Goal: Information Seeking & Learning: Learn about a topic

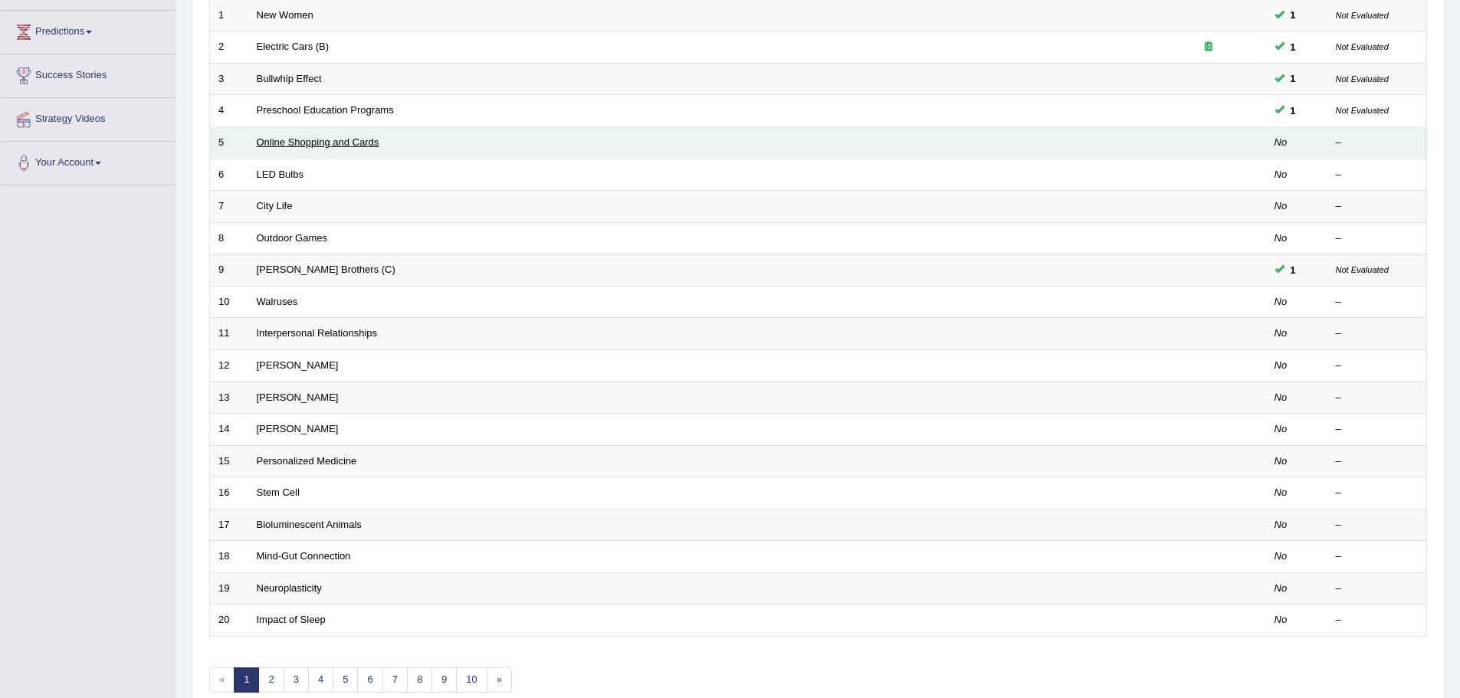
click at [322, 136] on link "Online Shopping and Cards" at bounding box center [318, 141] width 123 height 11
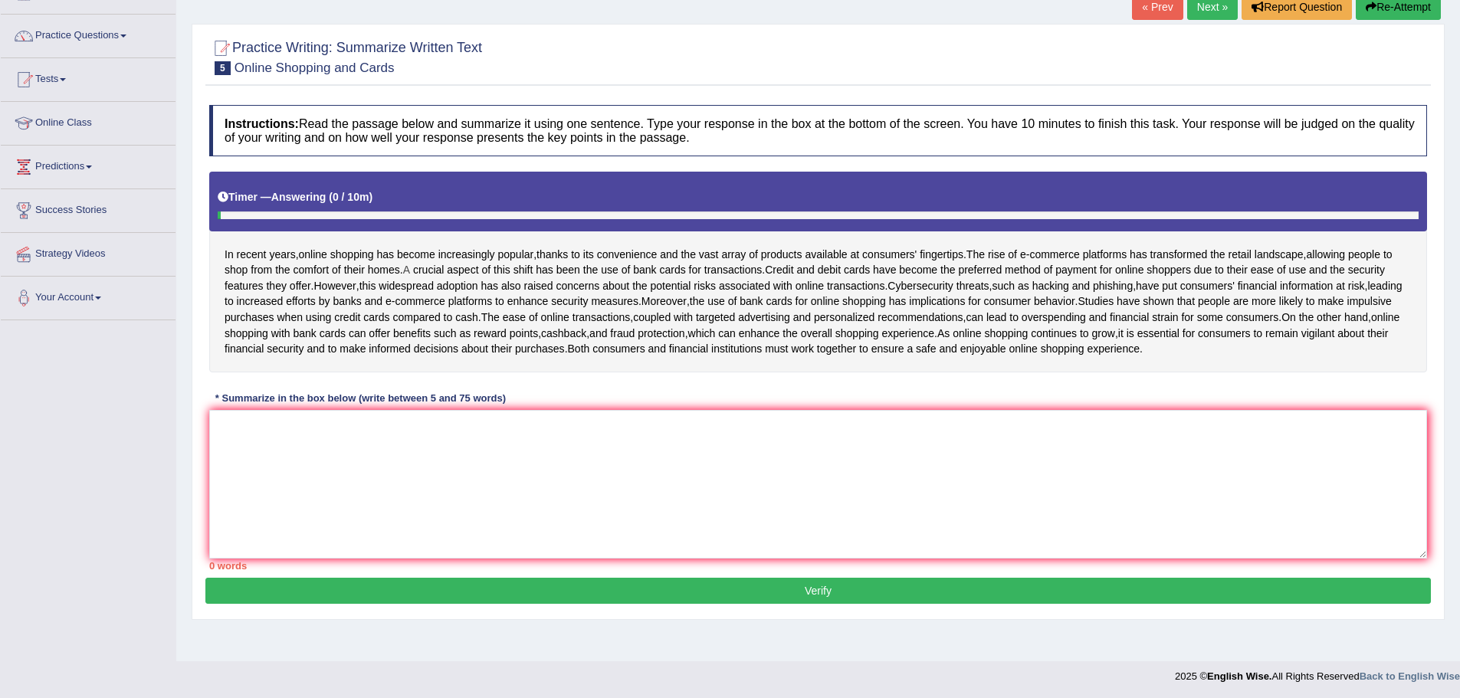
scroll to position [109, 0]
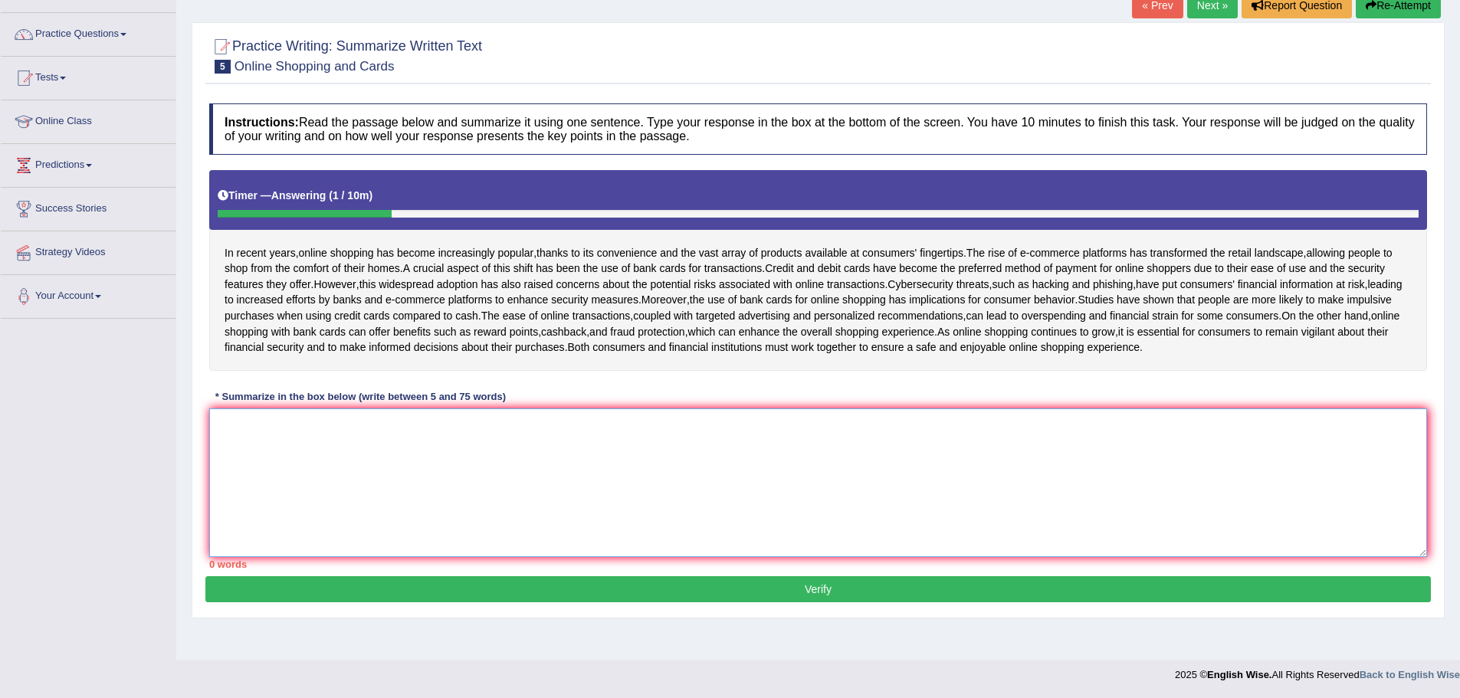
click at [333, 490] on textarea at bounding box center [818, 483] width 1218 height 149
type textarea "i"
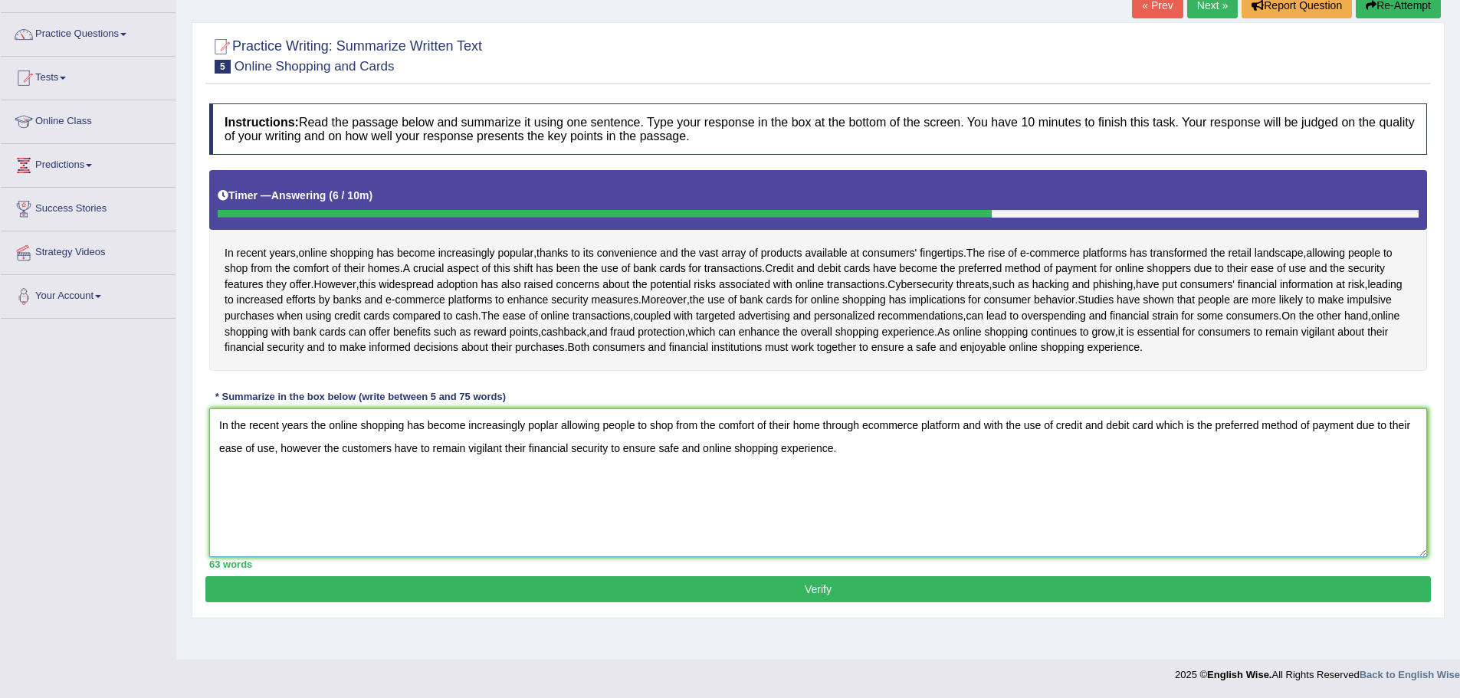
click at [543, 455] on textarea "In the recent years the online shopping has become increasingly poplar allowing…" at bounding box center [818, 483] width 1218 height 149
click at [544, 456] on textarea "In the recent years the online shopping has become increasingly poplar allowing…" at bounding box center [818, 483] width 1218 height 149
click at [967, 456] on textarea "In the recent years the online shopping has become increasingly popular allowin…" at bounding box center [818, 483] width 1218 height 149
click at [346, 481] on textarea "In the recent years the online shopping has become increasingly popular allowin…" at bounding box center [818, 483] width 1218 height 149
click at [530, 476] on textarea "In the recent years the online shopping has become increasingly popular allowin…" at bounding box center [818, 483] width 1218 height 149
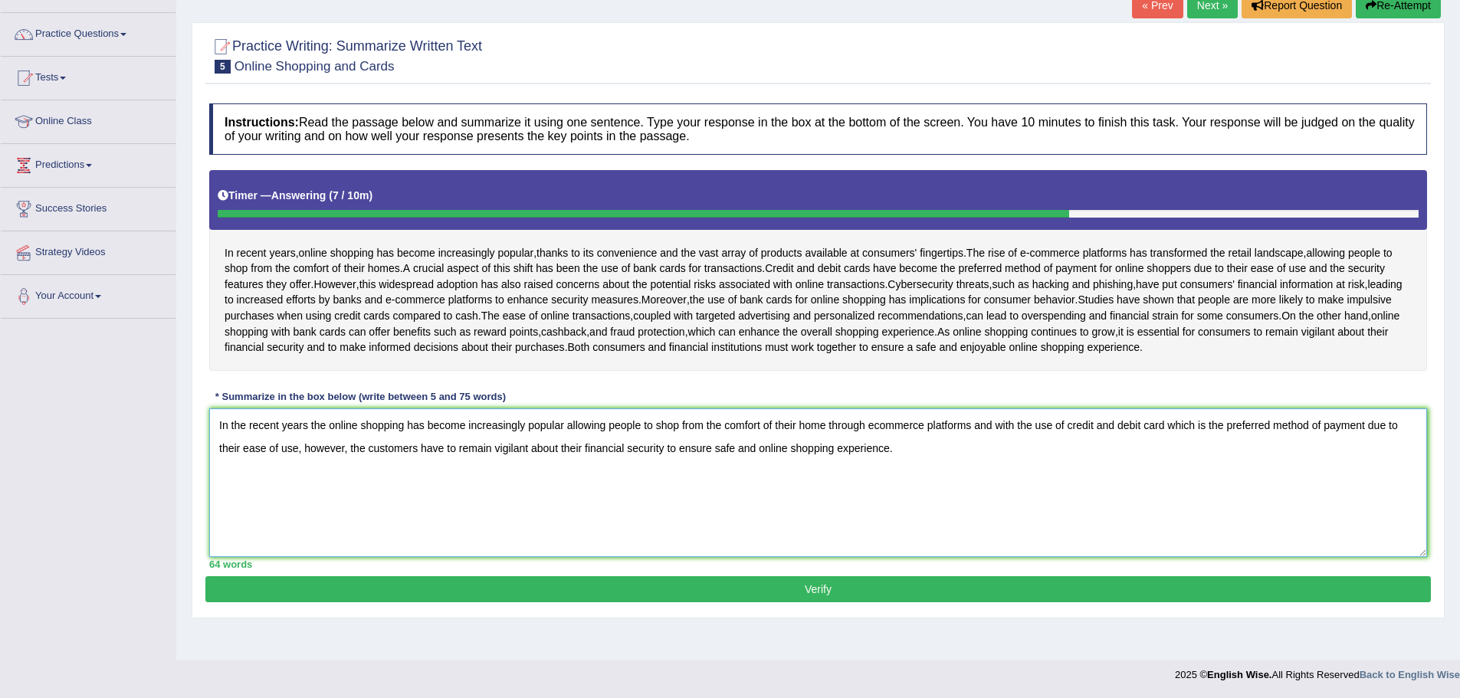
type textarea "In the recent years the online shopping has become increasingly popular allowin…"
click at [826, 602] on button "Verify" at bounding box center [818, 589] width 1226 height 26
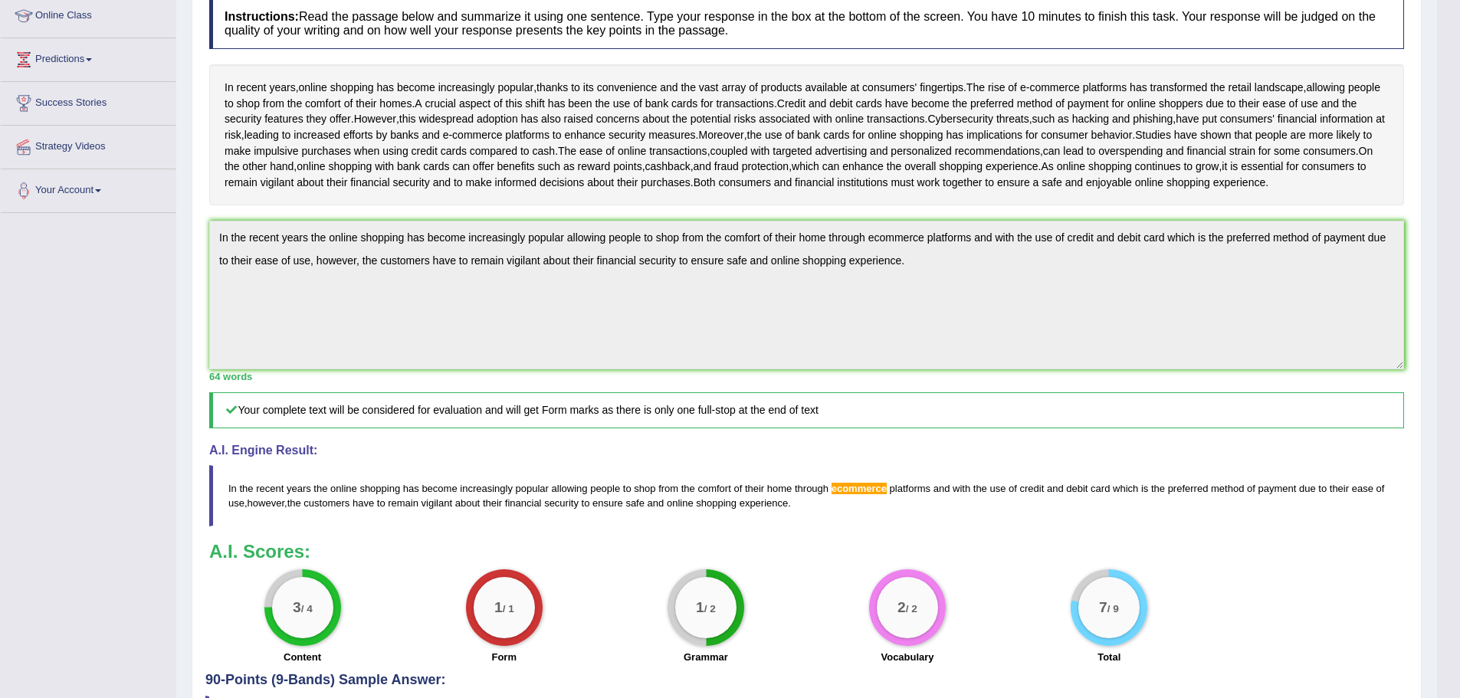
scroll to position [0, 0]
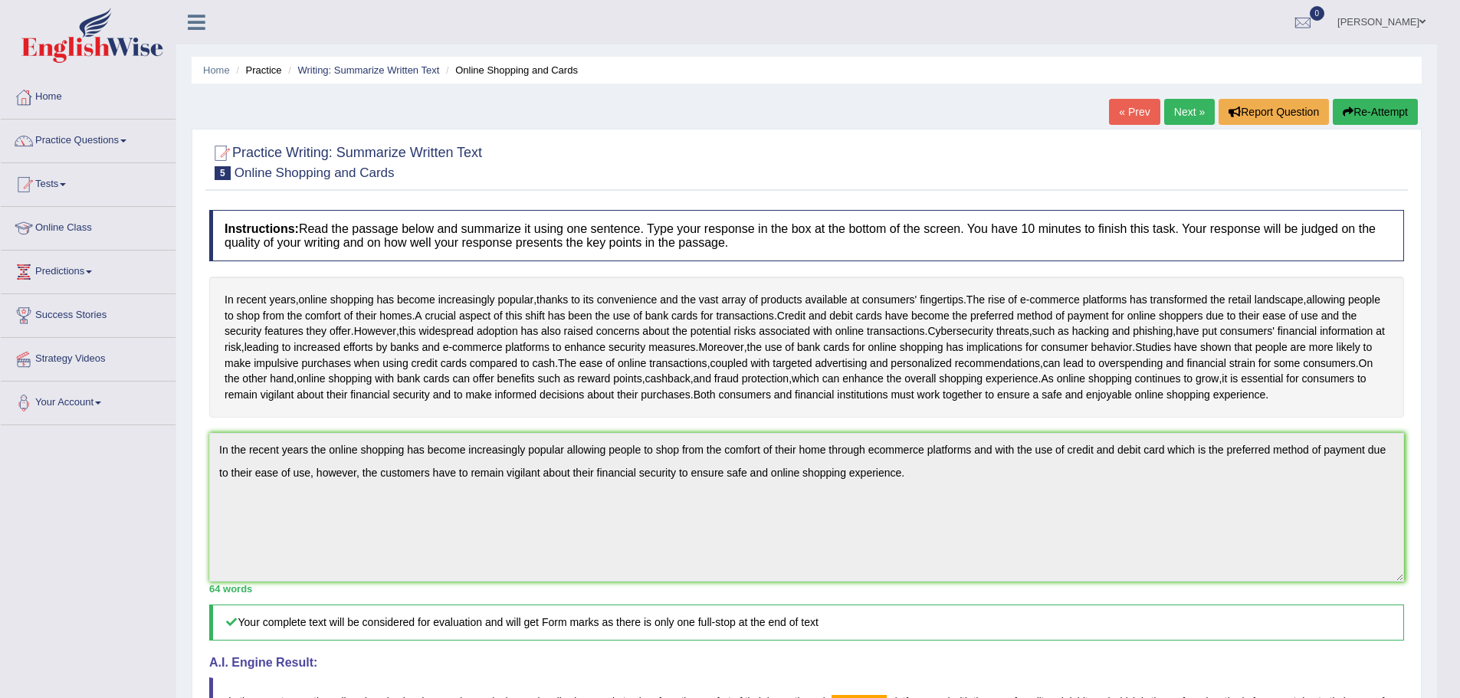
click at [1182, 113] on link "Next »" at bounding box center [1189, 112] width 51 height 26
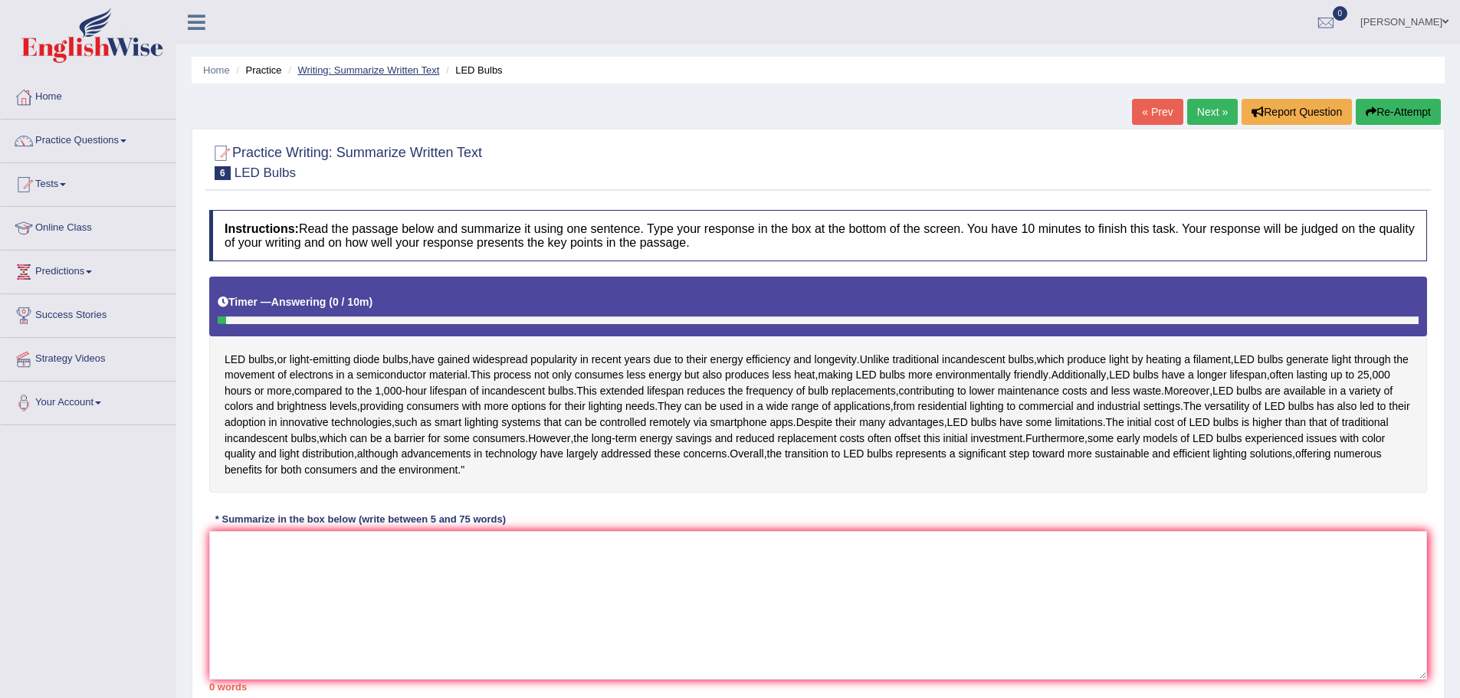
click at [397, 65] on link "Writing: Summarize Written Text" at bounding box center [368, 69] width 142 height 11
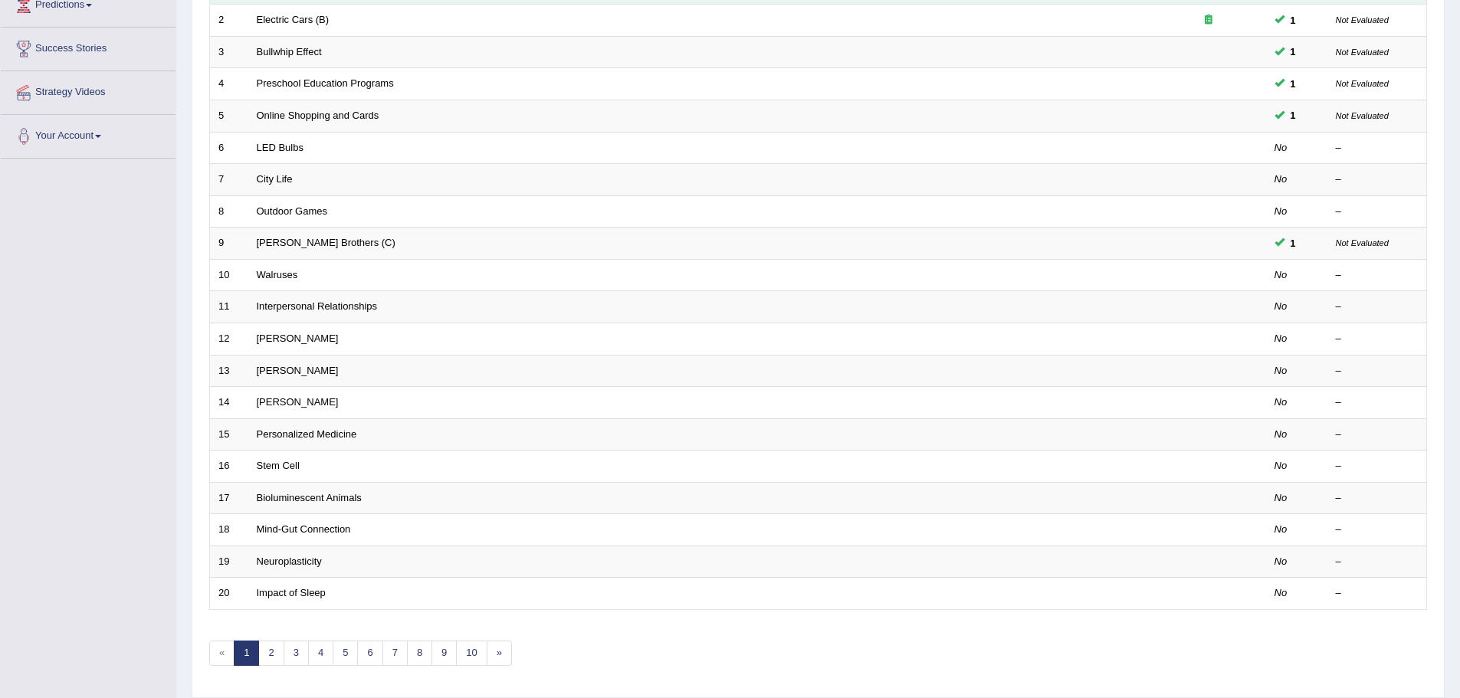
scroll to position [317, 0]
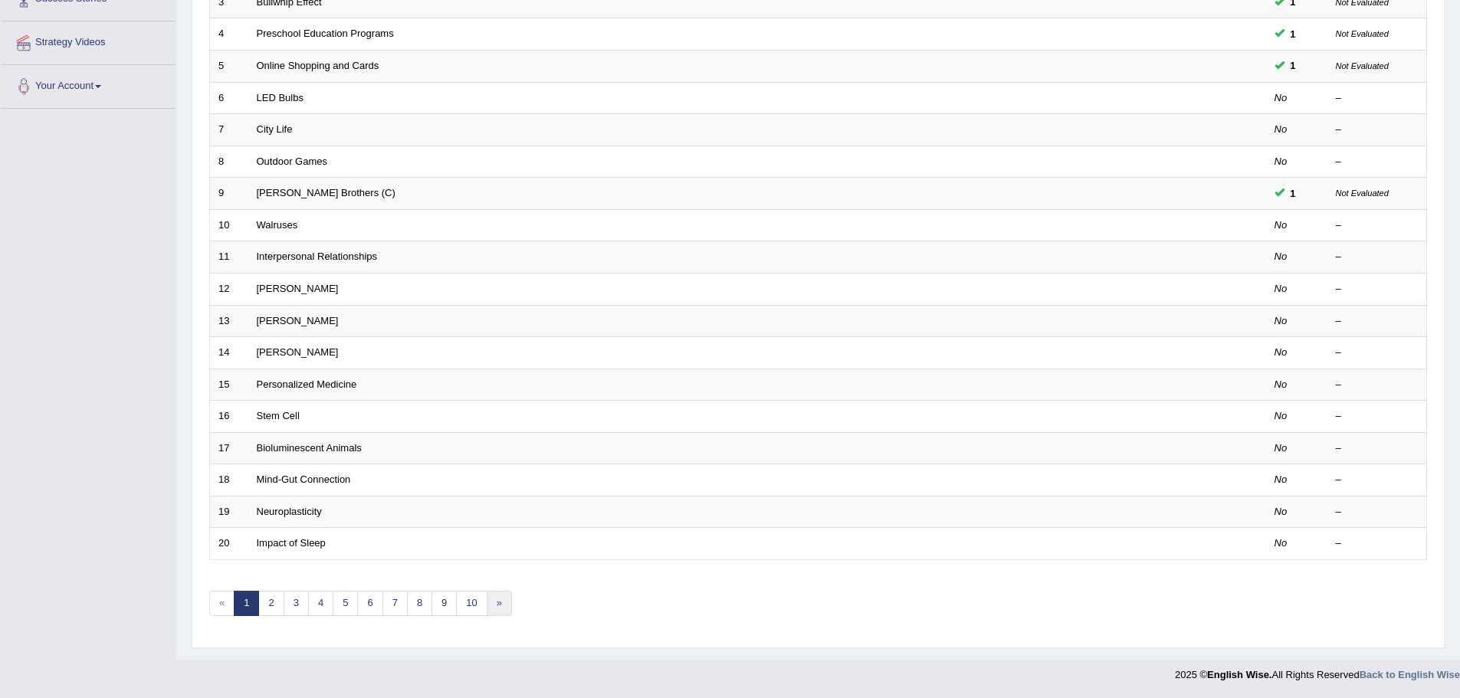
click at [497, 605] on link "»" at bounding box center [499, 603] width 25 height 25
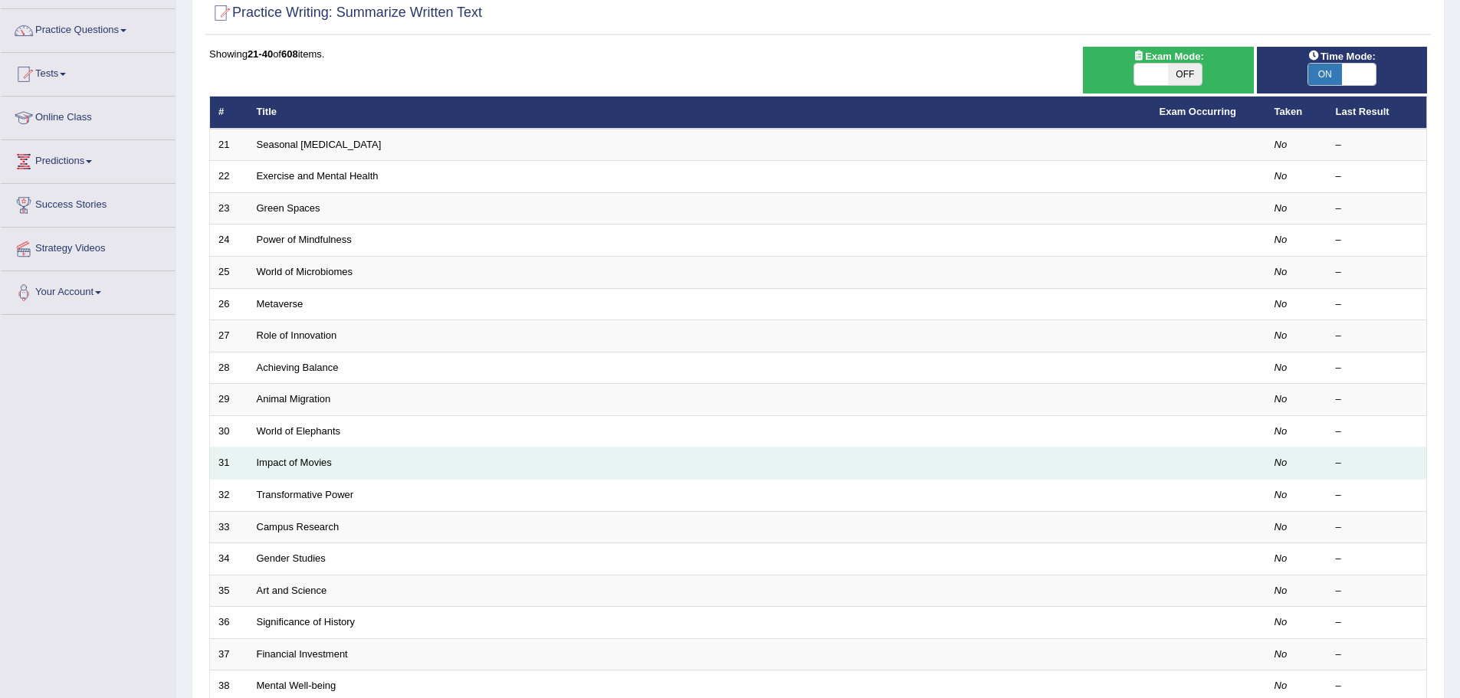
scroll to position [317, 0]
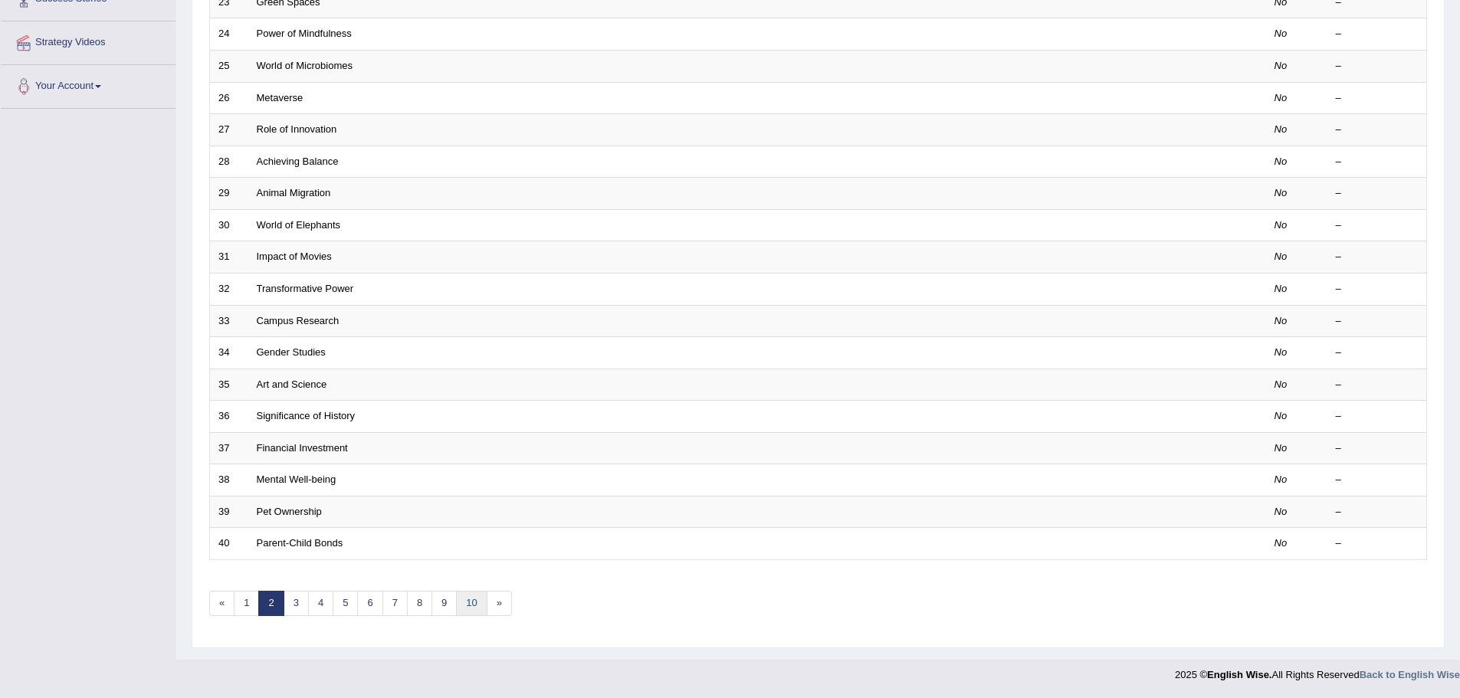
click at [470, 601] on link "10" at bounding box center [471, 603] width 31 height 25
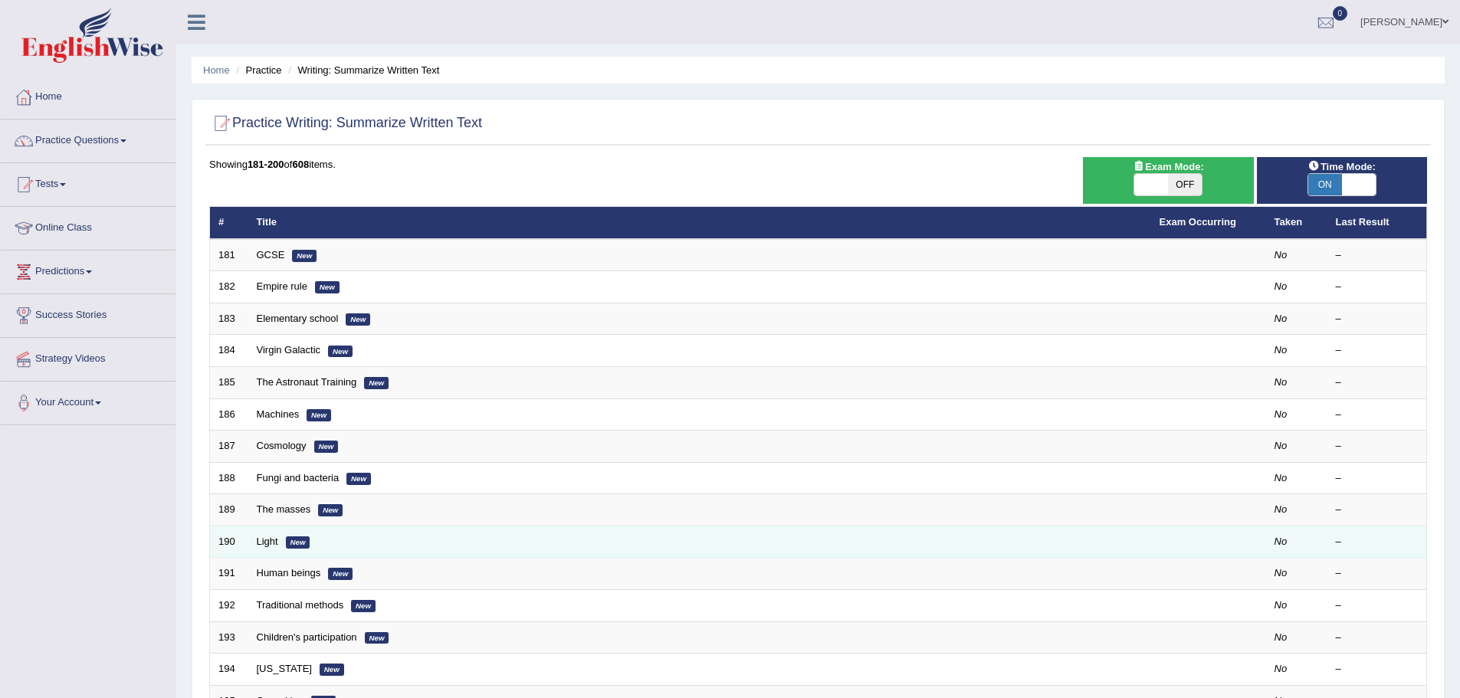
scroll to position [307, 0]
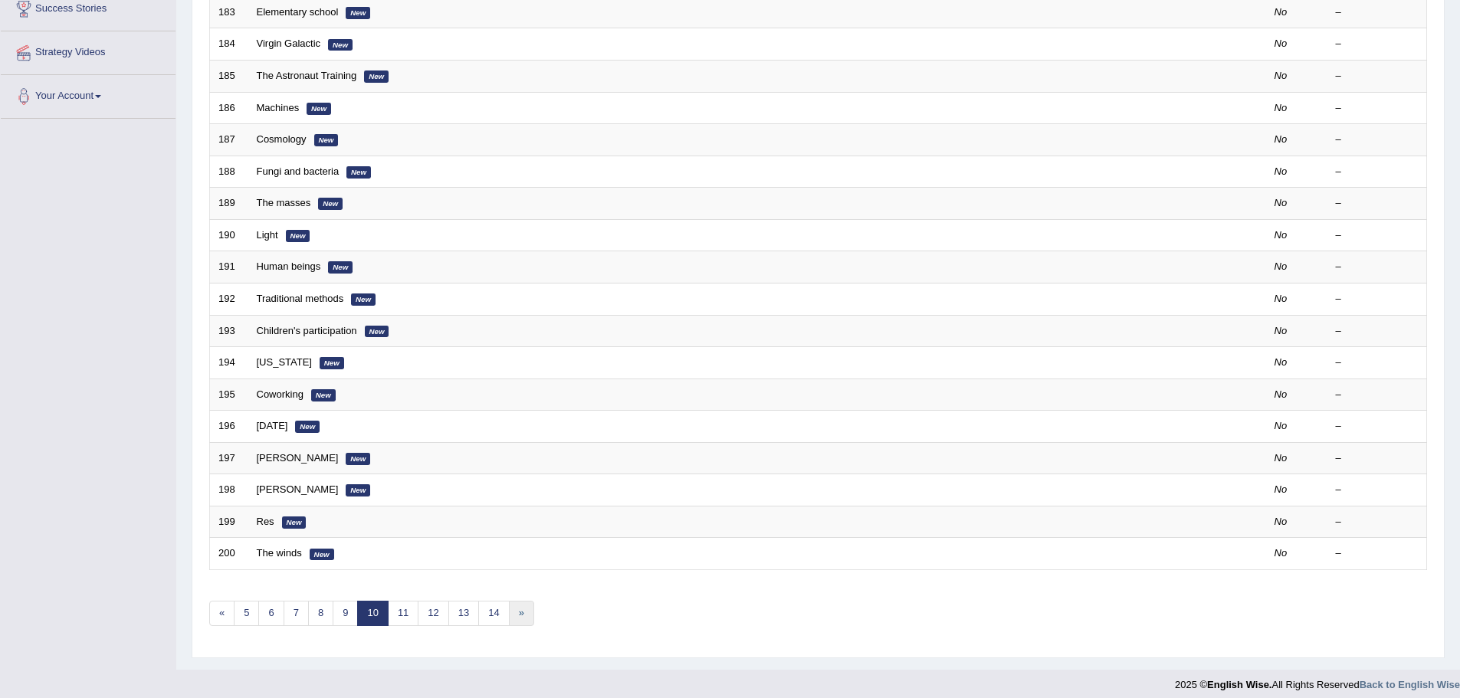
click at [522, 605] on link "»" at bounding box center [521, 613] width 25 height 25
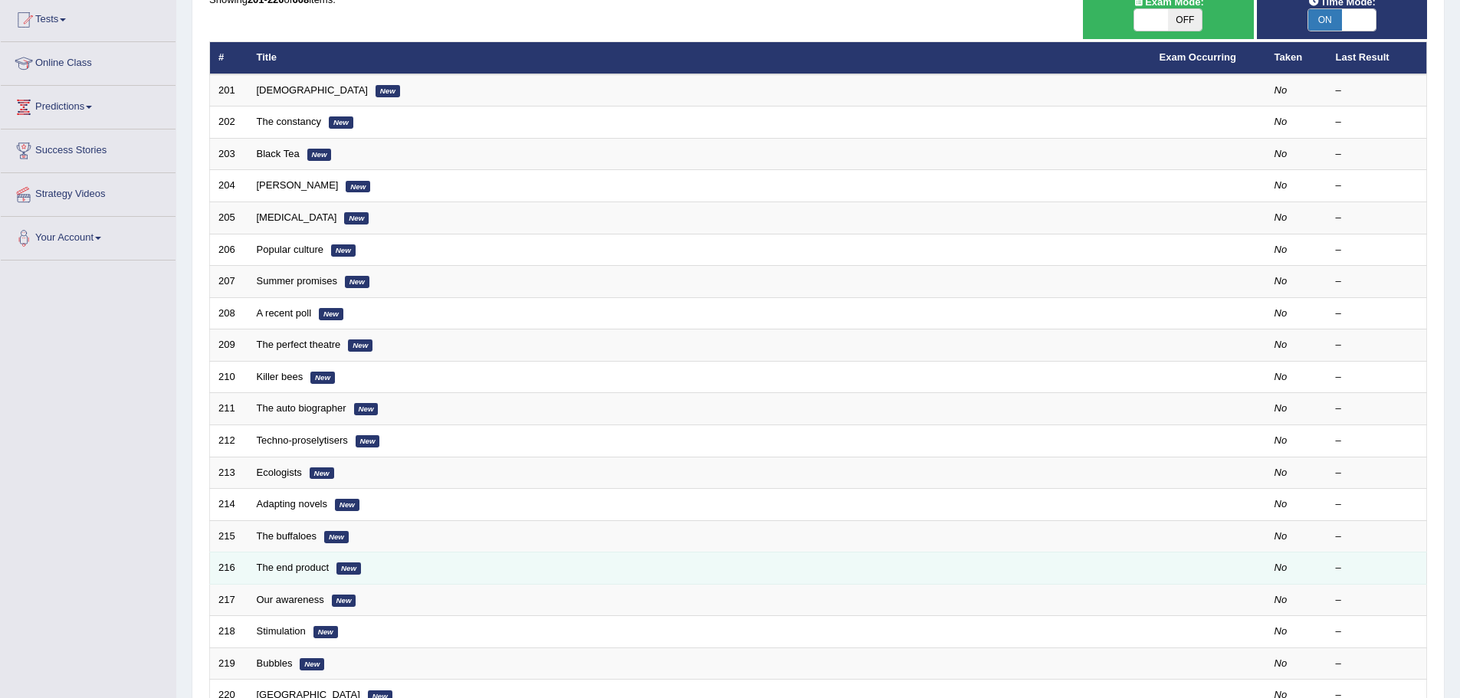
scroll to position [163, 0]
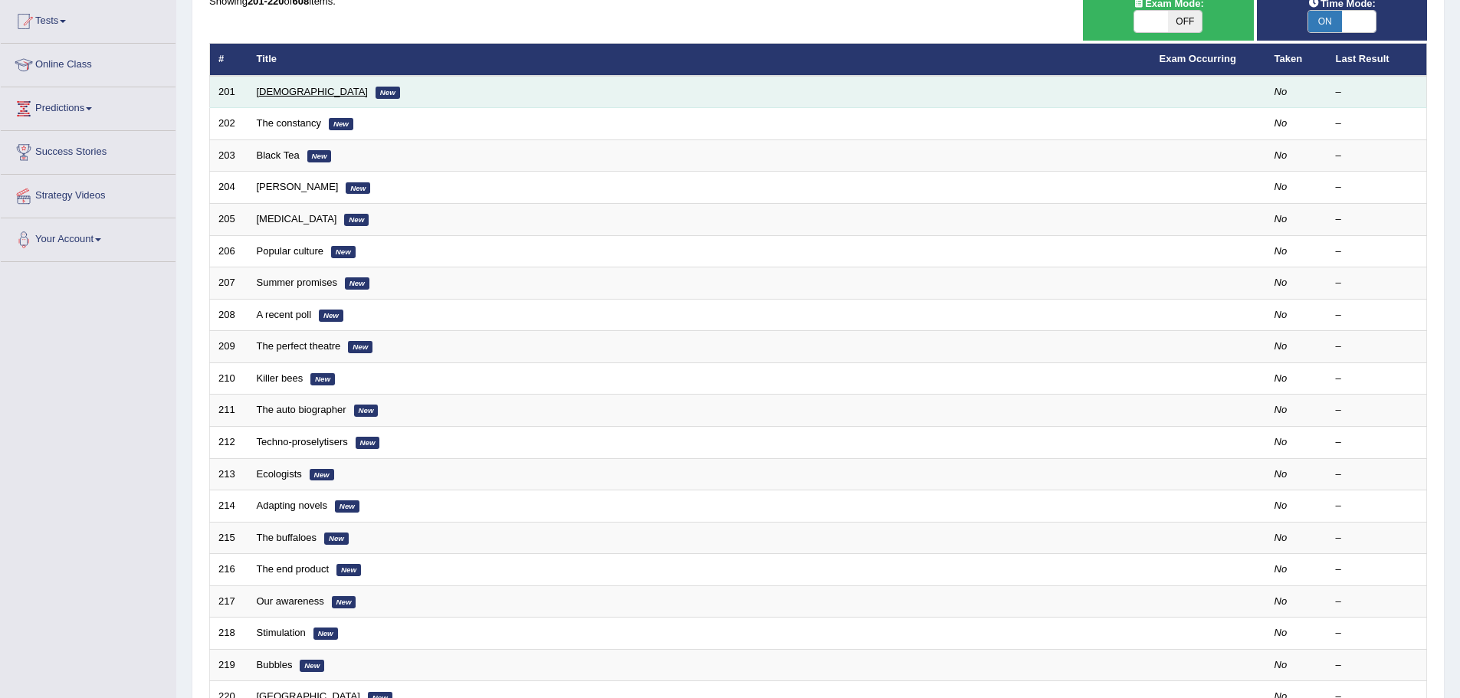
click at [268, 87] on link "Egyptians" at bounding box center [312, 91] width 111 height 11
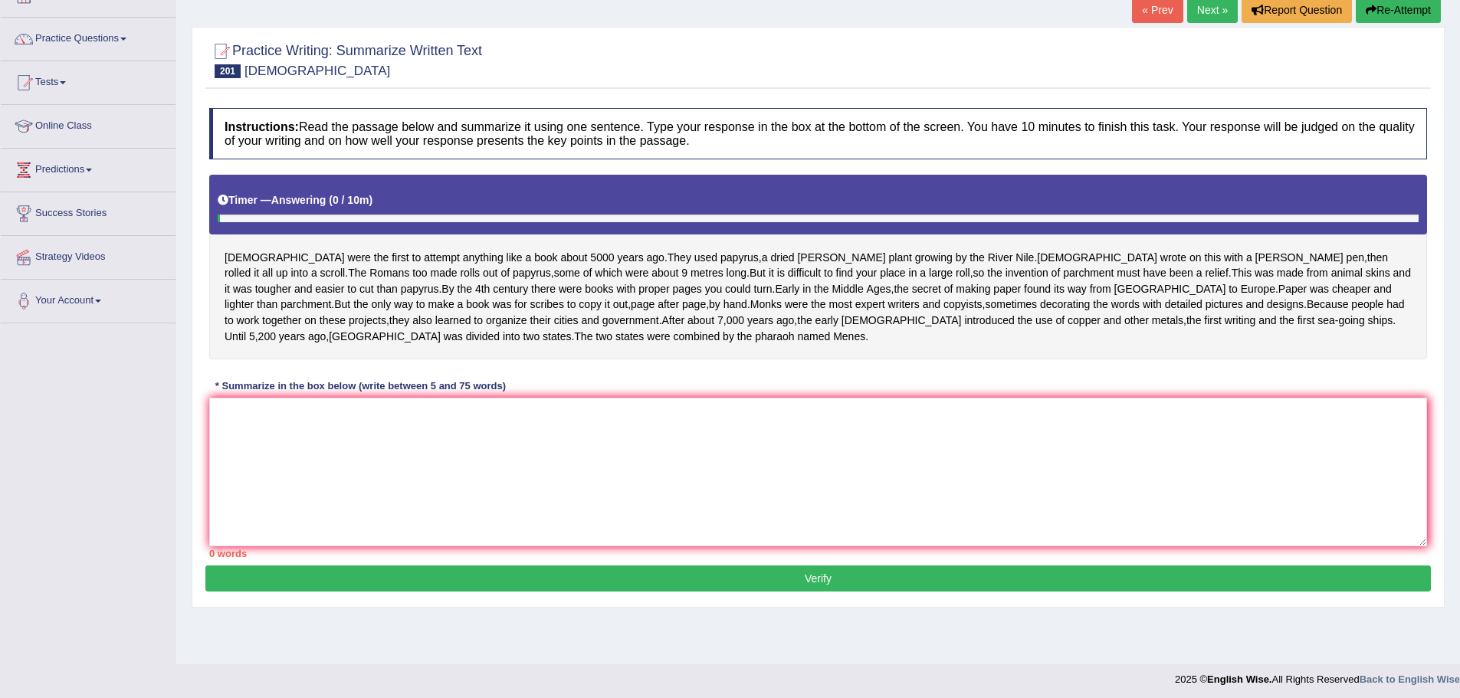
scroll to position [107, 0]
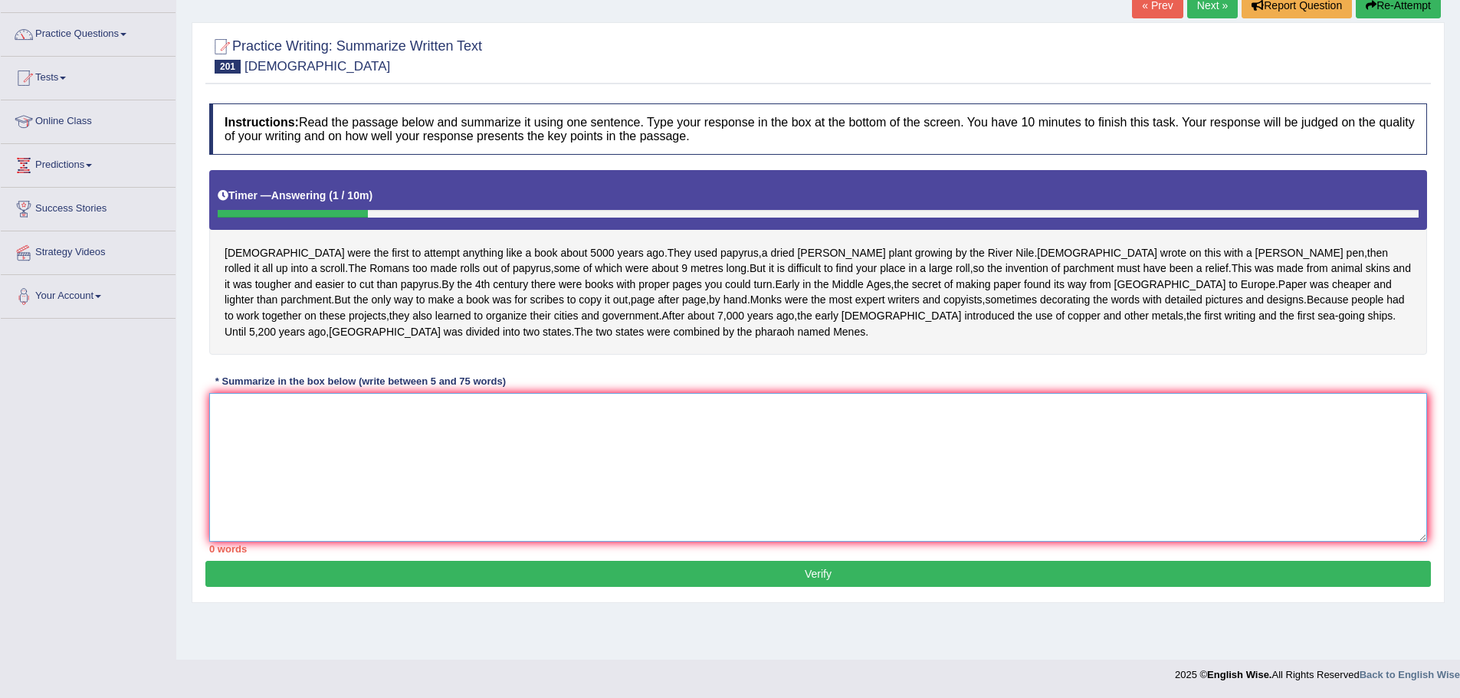
click at [244, 444] on textarea at bounding box center [818, 467] width 1218 height 149
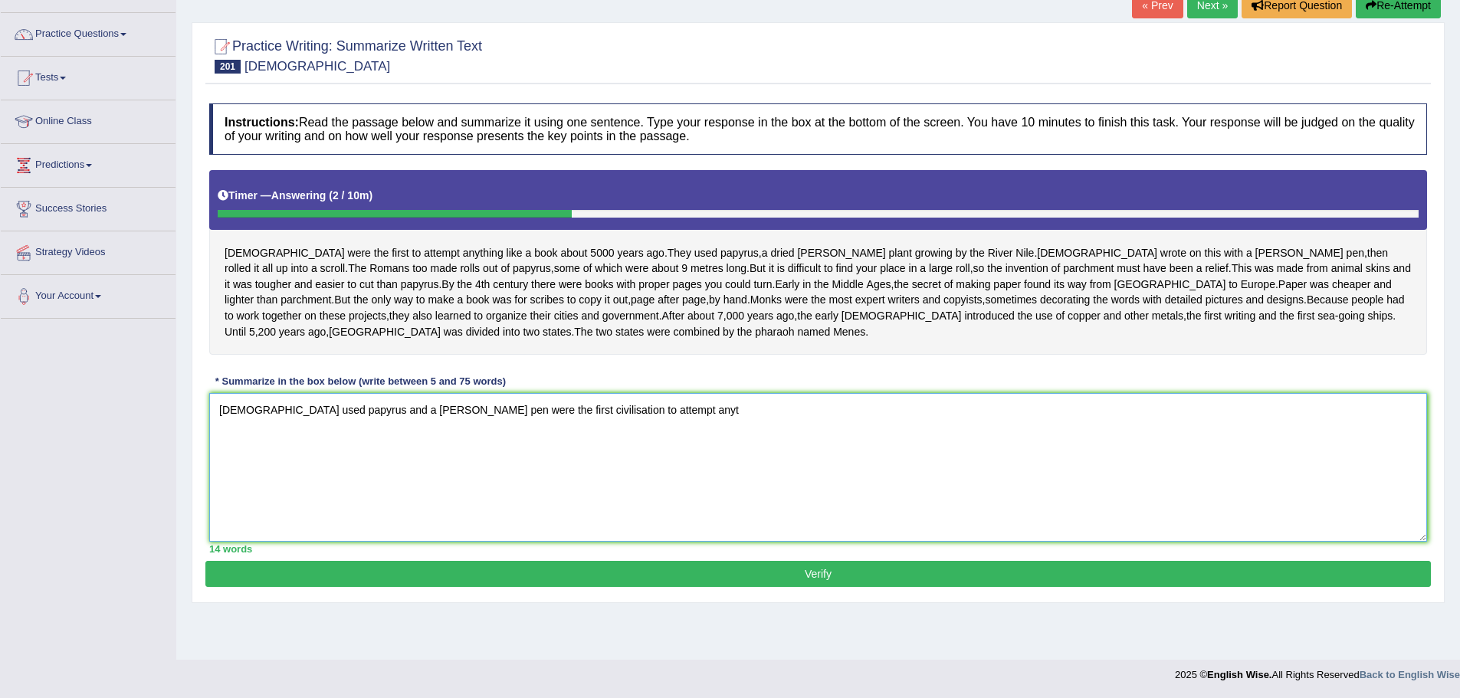
click at [339, 425] on textarea "Egyptians used papyrus and a reed pen were the first civilisation to attempt an…" at bounding box center [818, 467] width 1218 height 149
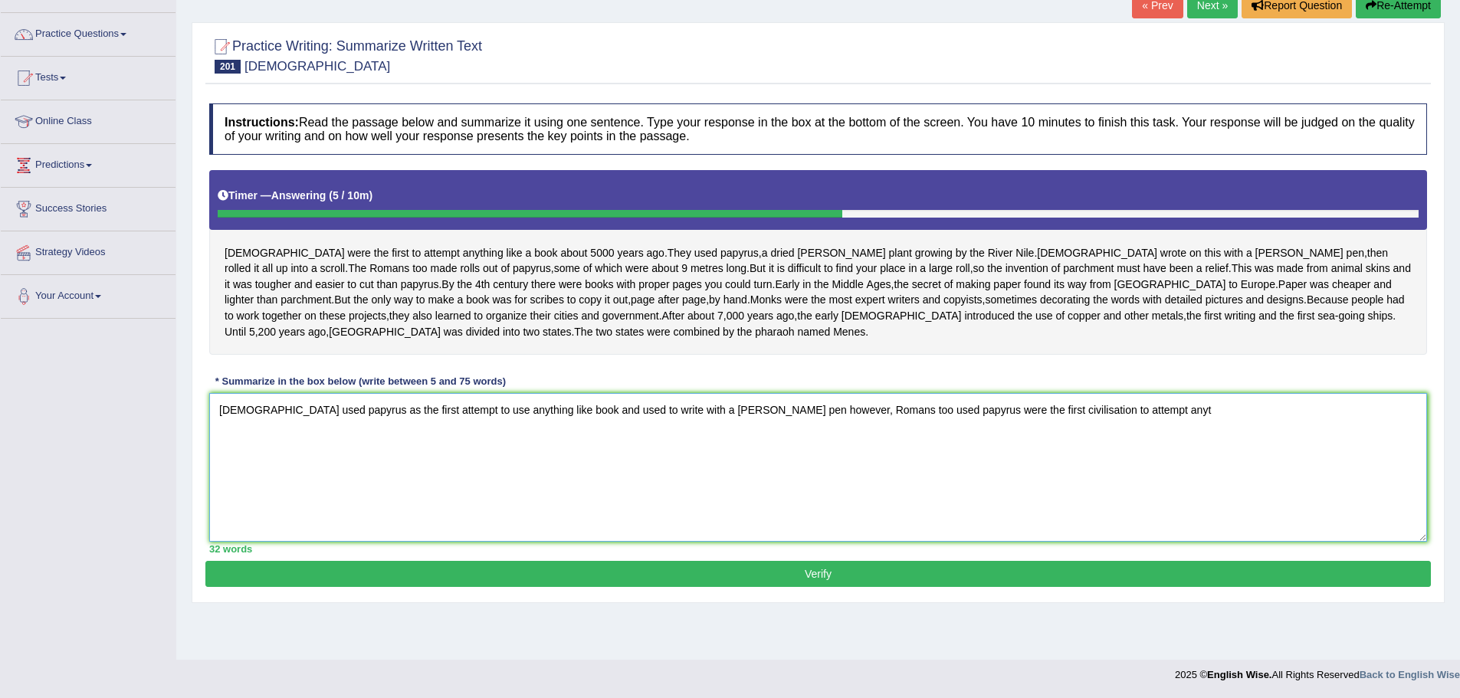
click at [709, 430] on textarea "Egyptians used papyrus as the first attempt to use anything like book and used …" at bounding box center [818, 467] width 1218 height 149
drag, startPoint x: 887, startPoint y: 424, endPoint x: 1141, endPoint y: 409, distance: 255.0
click at [1141, 409] on textarea "Egyptians used papyrus as the first attempt to use anything like book and used …" at bounding box center [818, 467] width 1218 height 149
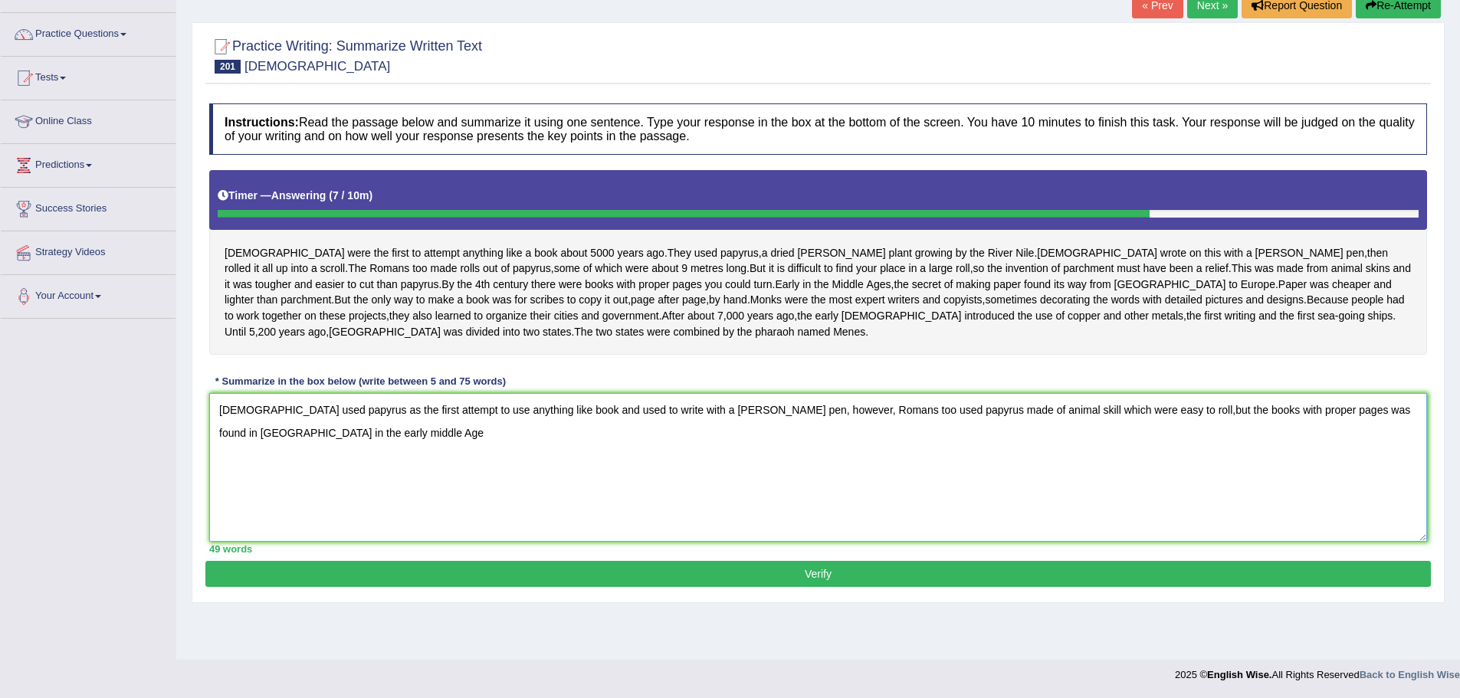
click at [225, 451] on textarea "Egyptians used papyrus as the first attempt to use anything like book and used …" at bounding box center [818, 467] width 1218 height 149
click at [301, 445] on textarea "Egyptians used papyrus as the first attempt to use anything like book and used …" at bounding box center [818, 467] width 1218 height 149
click at [334, 450] on textarea "Egyptians used papyrus as the first attempt to use anything like book and used …" at bounding box center [818, 467] width 1218 height 149
type textarea "Egyptians used papyrus as the first attempt to use anything like book and used …"
click at [803, 587] on button "Verify" at bounding box center [818, 574] width 1226 height 26
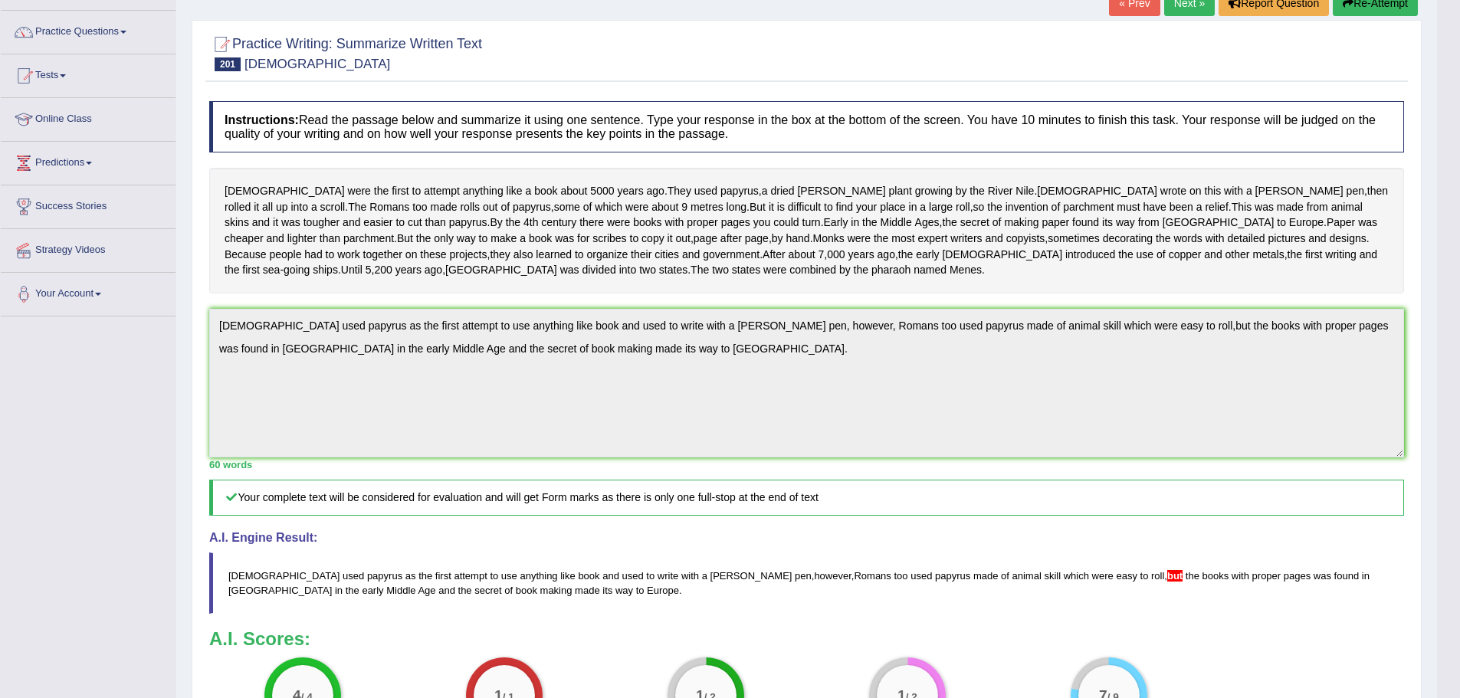
scroll to position [0, 0]
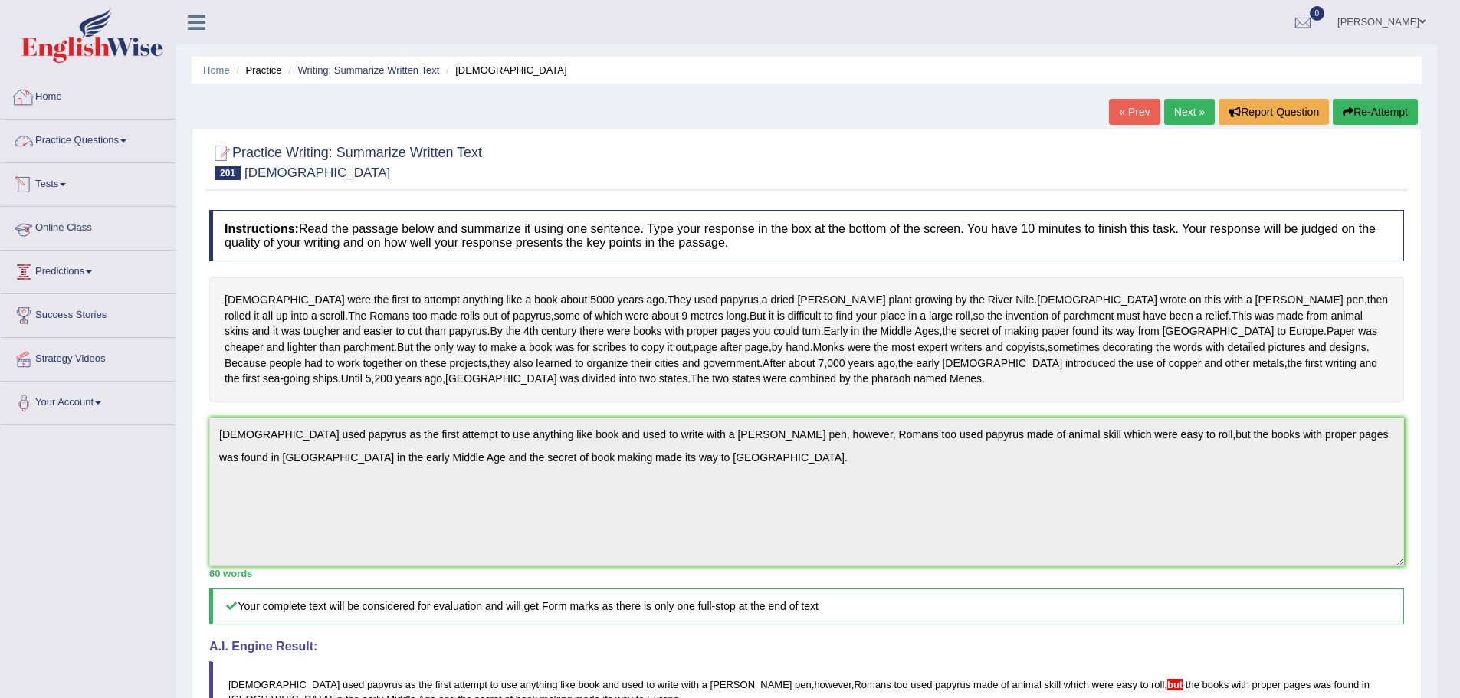
click at [89, 136] on link "Practice Questions" at bounding box center [88, 139] width 175 height 38
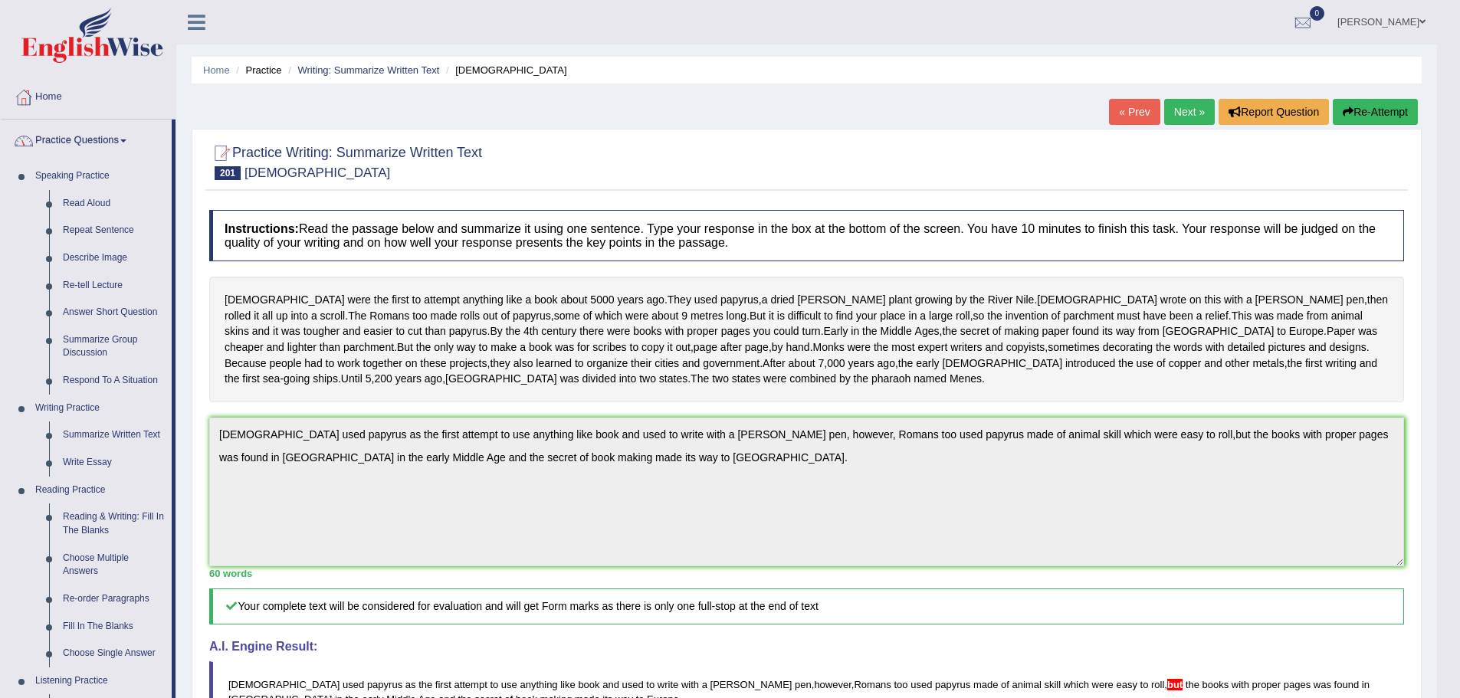
click at [110, 140] on link "Practice Questions" at bounding box center [86, 139] width 171 height 38
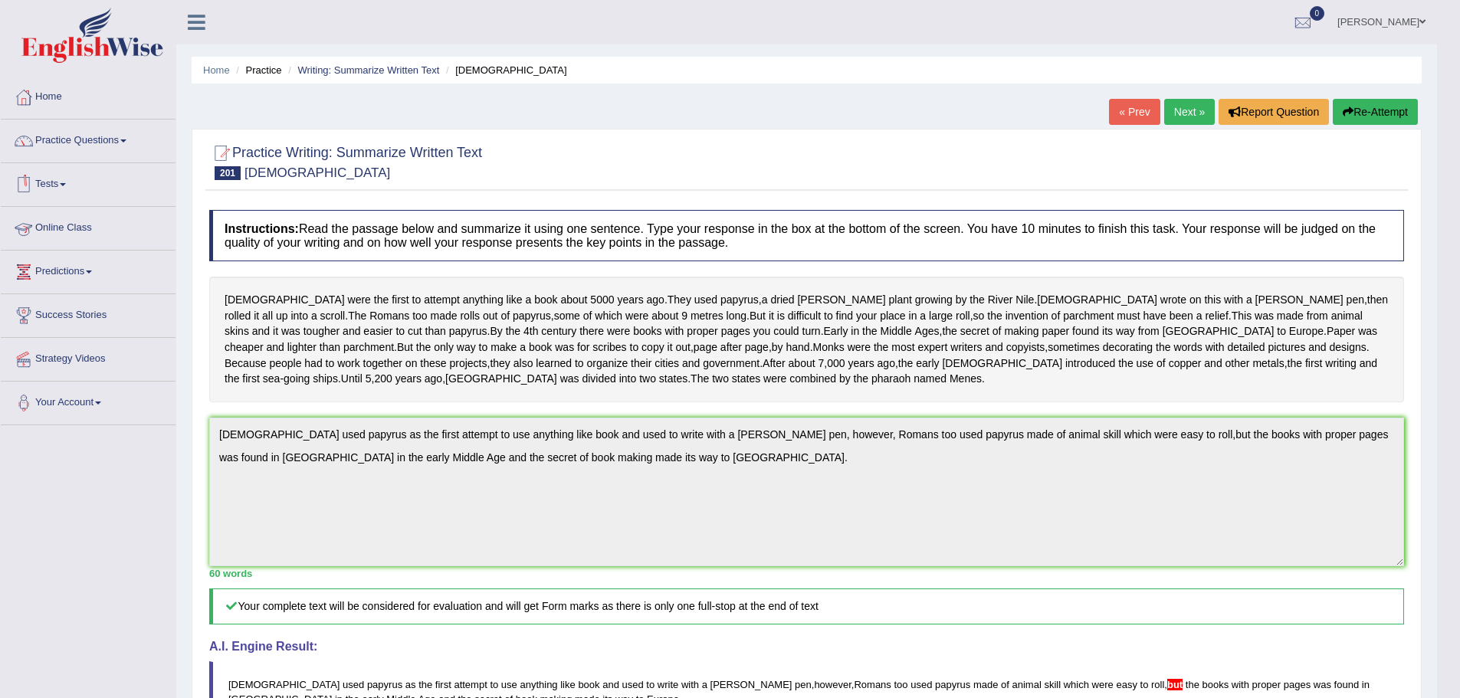
click at [61, 180] on link "Tests" at bounding box center [88, 182] width 175 height 38
click at [100, 214] on link "Take Practice Sectional Test" at bounding box center [99, 220] width 143 height 28
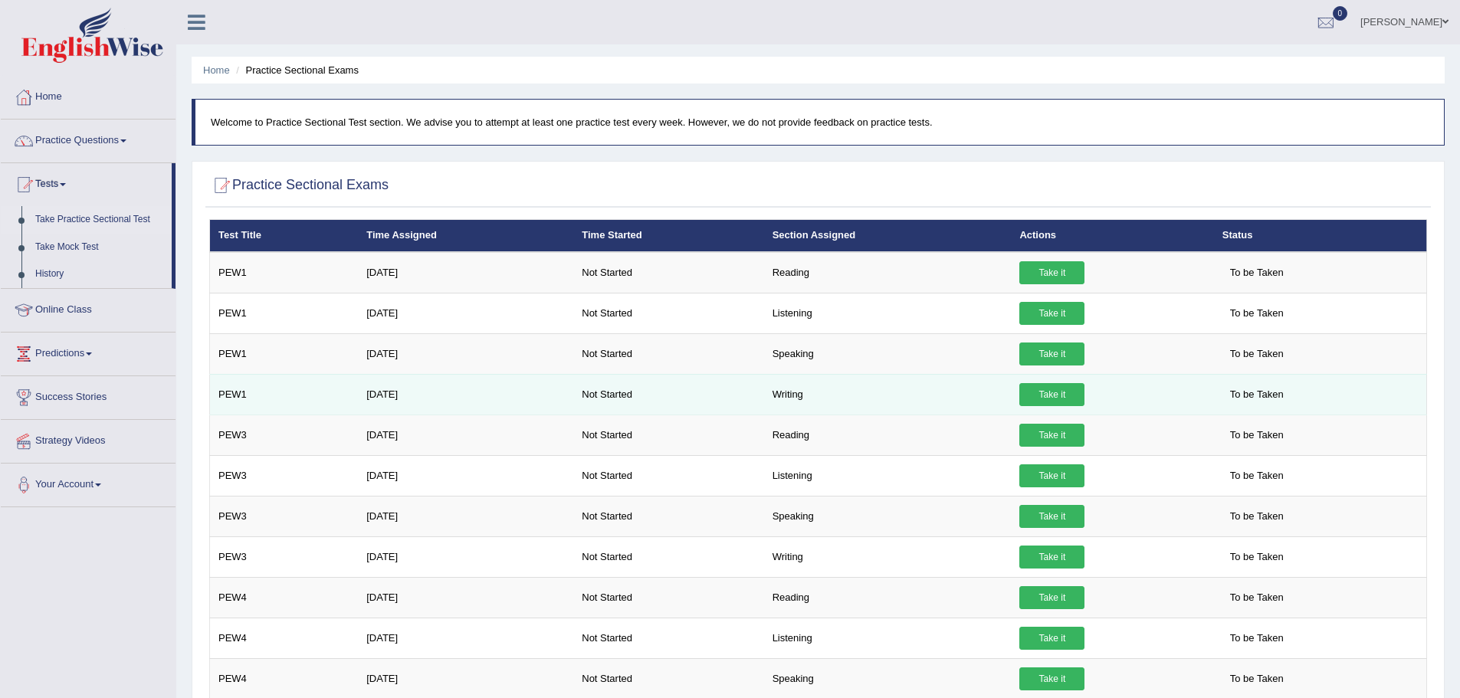
click at [1053, 392] on link "Take it" at bounding box center [1051, 394] width 65 height 23
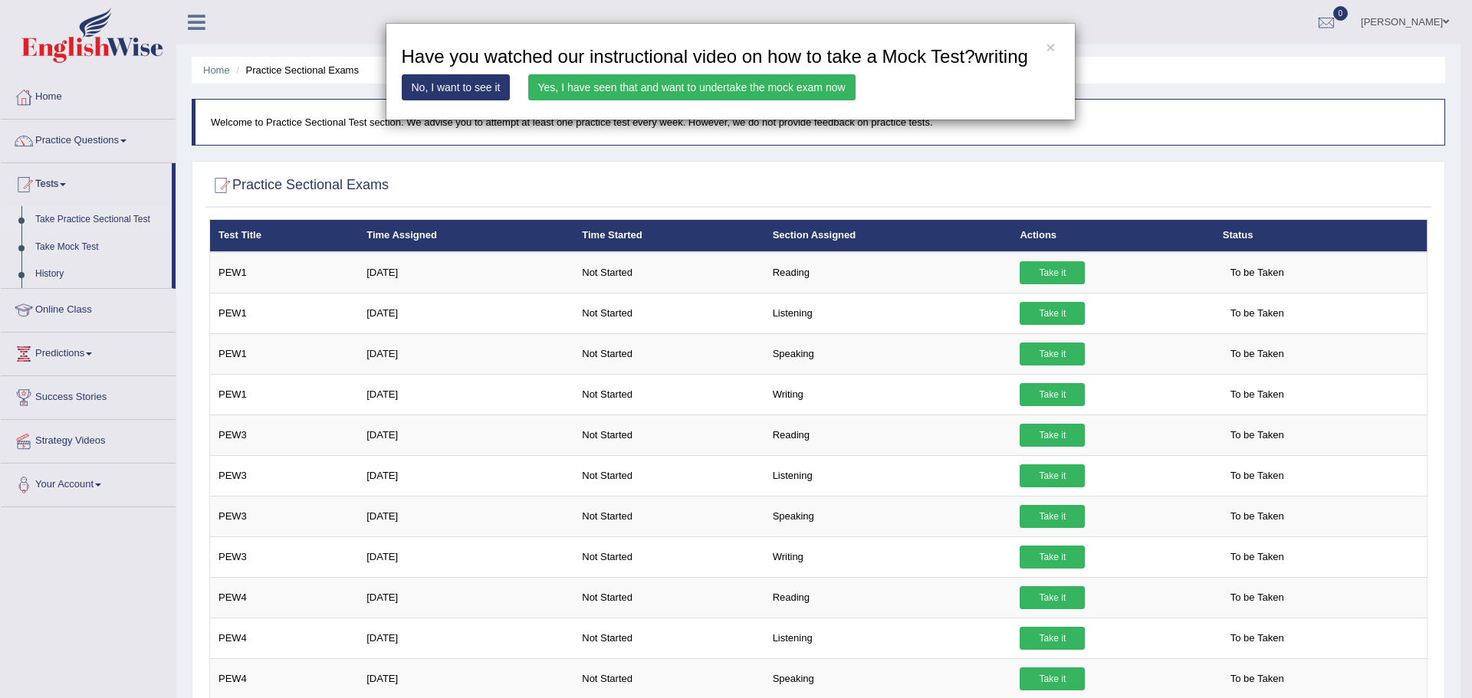
click at [458, 88] on link "No, I want to see it" at bounding box center [456, 87] width 109 height 26
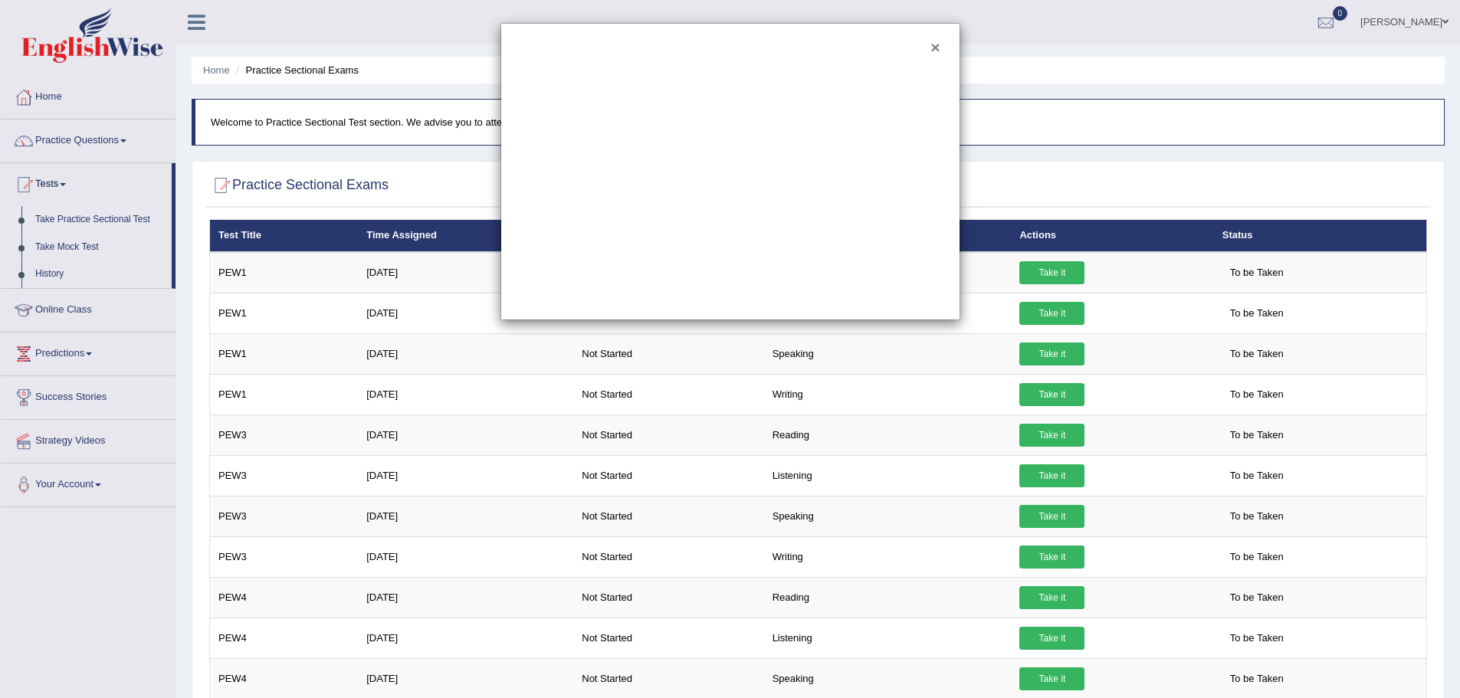
click at [932, 48] on button "×" at bounding box center [935, 47] width 9 height 16
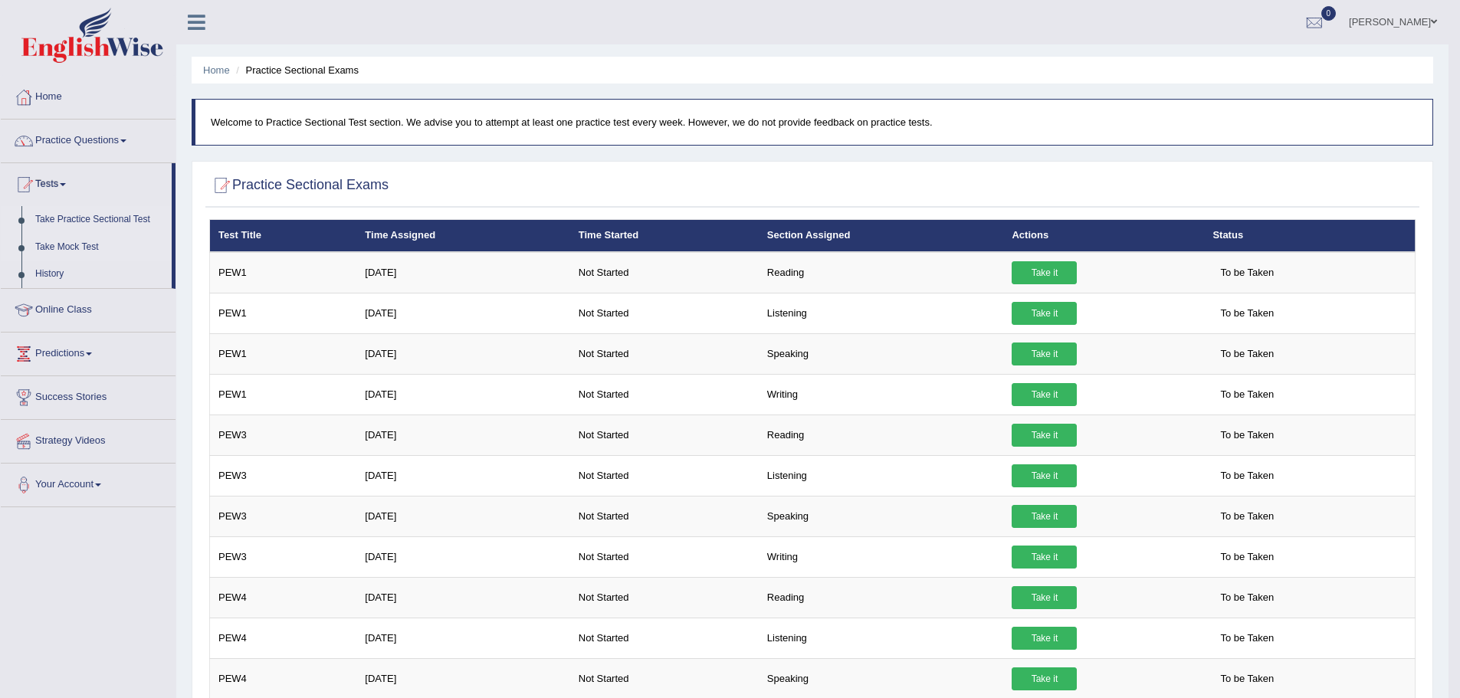
click at [62, 243] on link "Take Mock Test" at bounding box center [99, 248] width 143 height 28
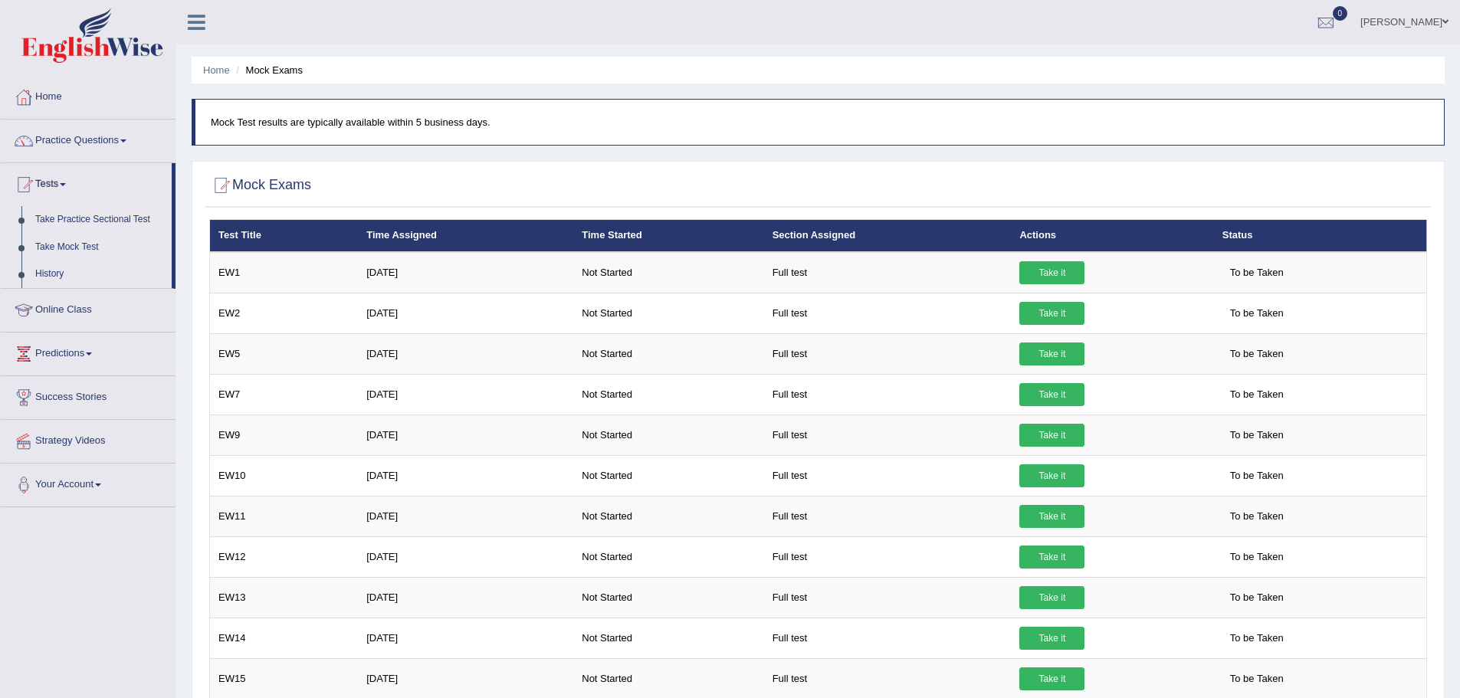
click at [63, 210] on link "Take Practice Sectional Test" at bounding box center [99, 220] width 143 height 28
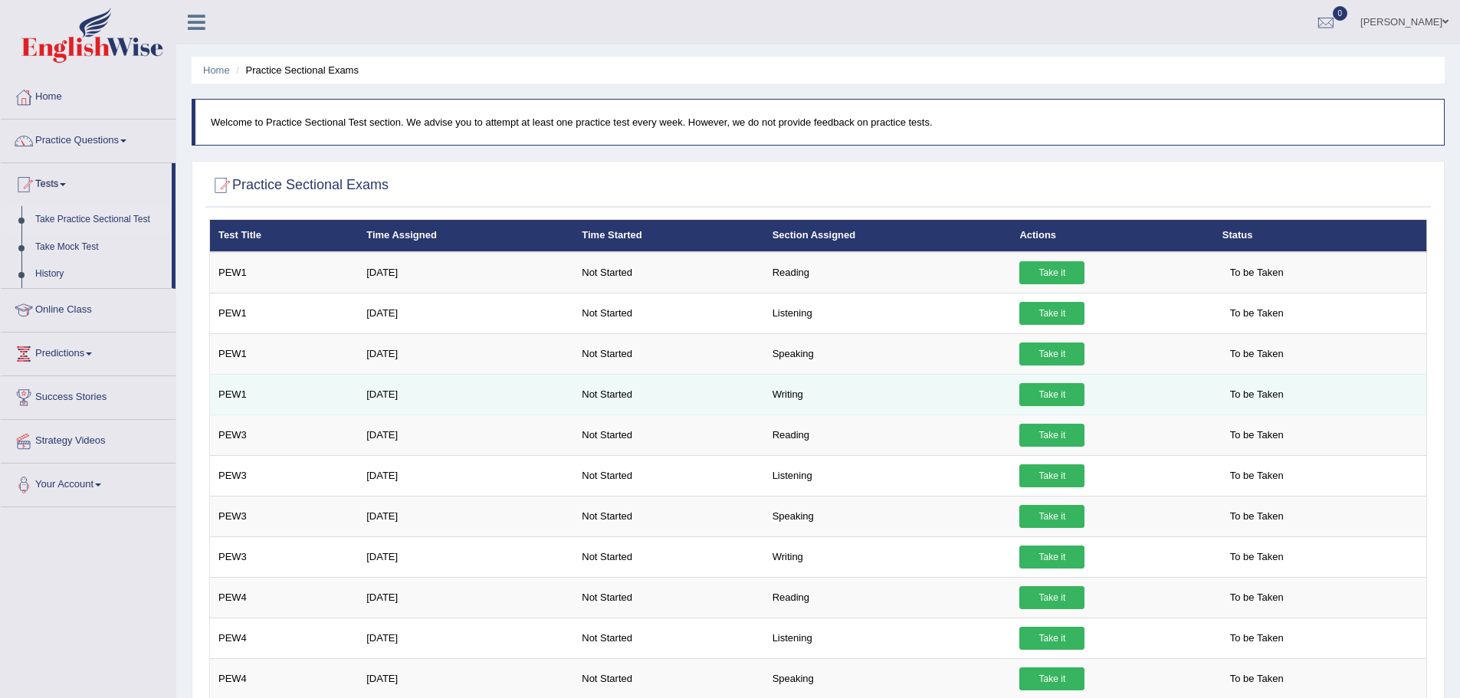
click at [1049, 392] on link "Take it" at bounding box center [1051, 394] width 65 height 23
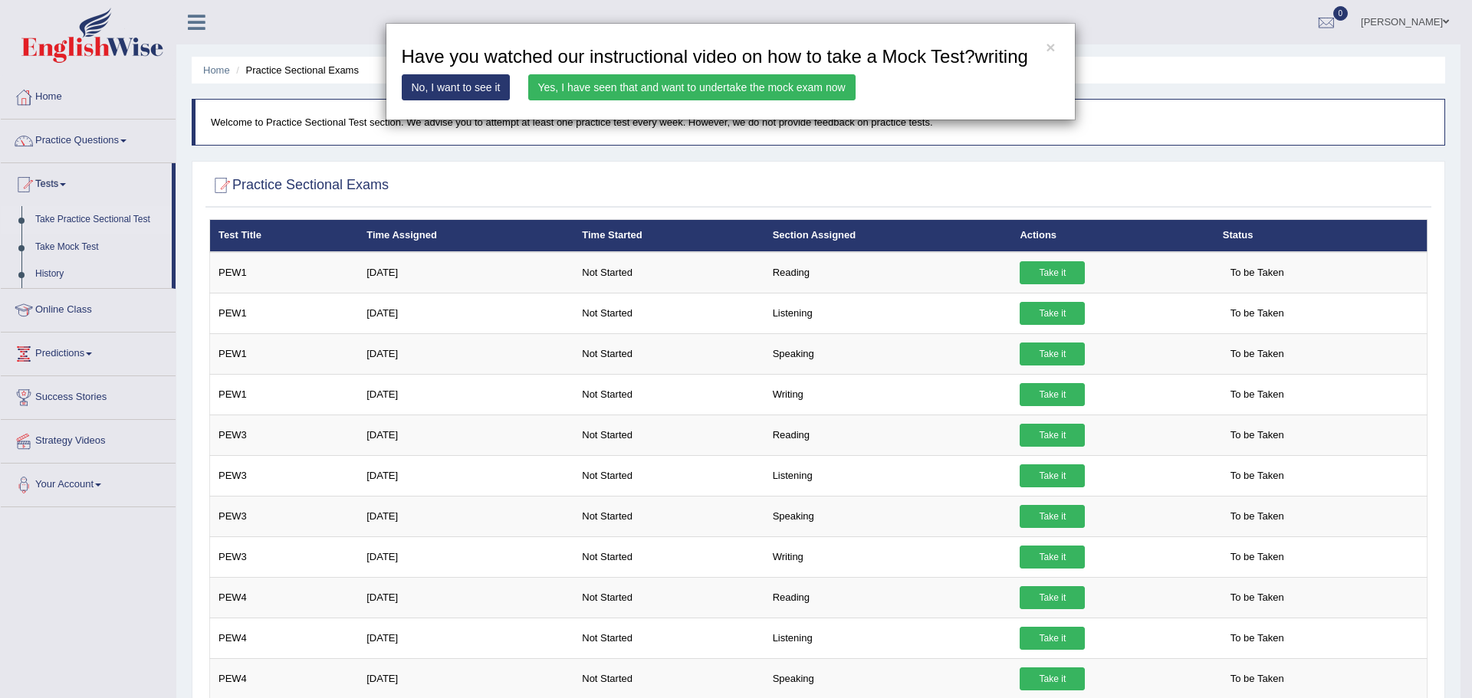
click at [665, 83] on link "Yes, I have seen that and want to undertake the mock exam now" at bounding box center [691, 87] width 327 height 26
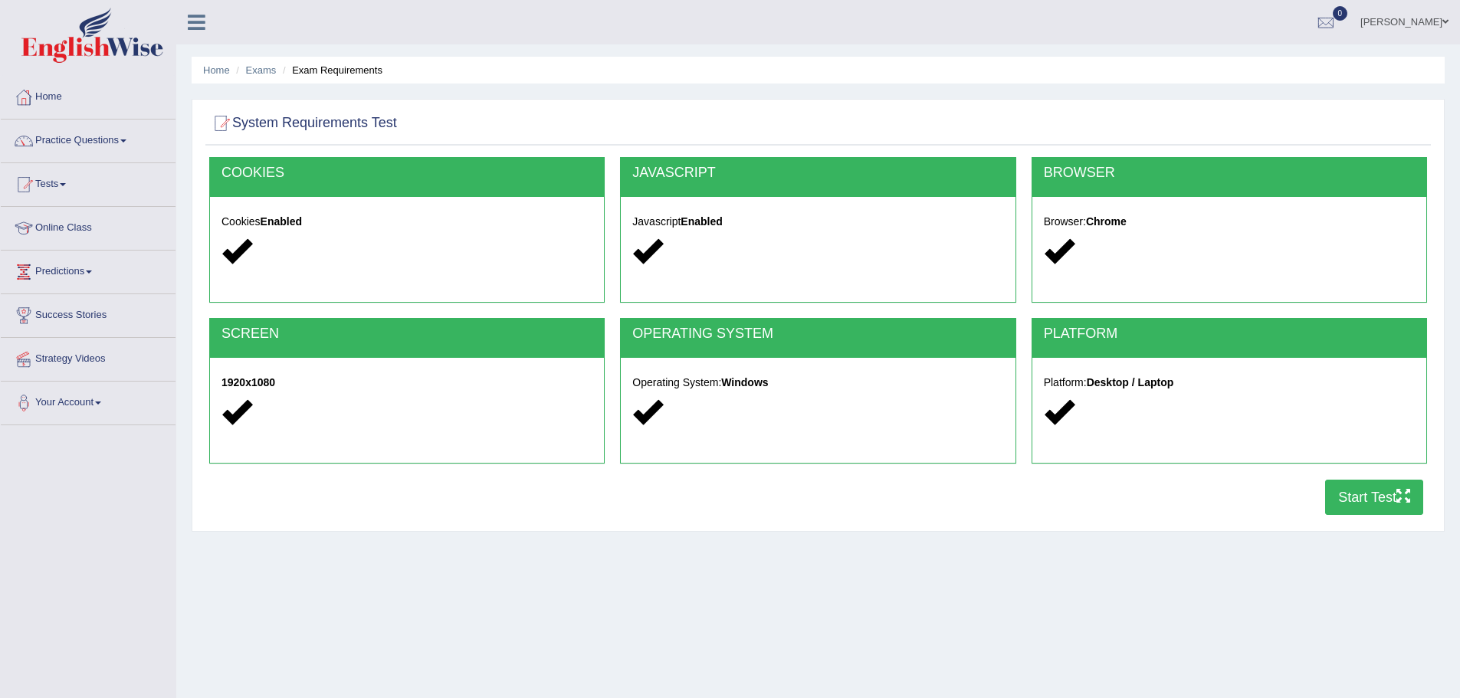
click at [1355, 494] on button "Start Test" at bounding box center [1374, 497] width 98 height 35
click at [54, 182] on link "Tests" at bounding box center [88, 182] width 175 height 38
click at [90, 215] on link "Take Practice Sectional Test" at bounding box center [99, 220] width 143 height 28
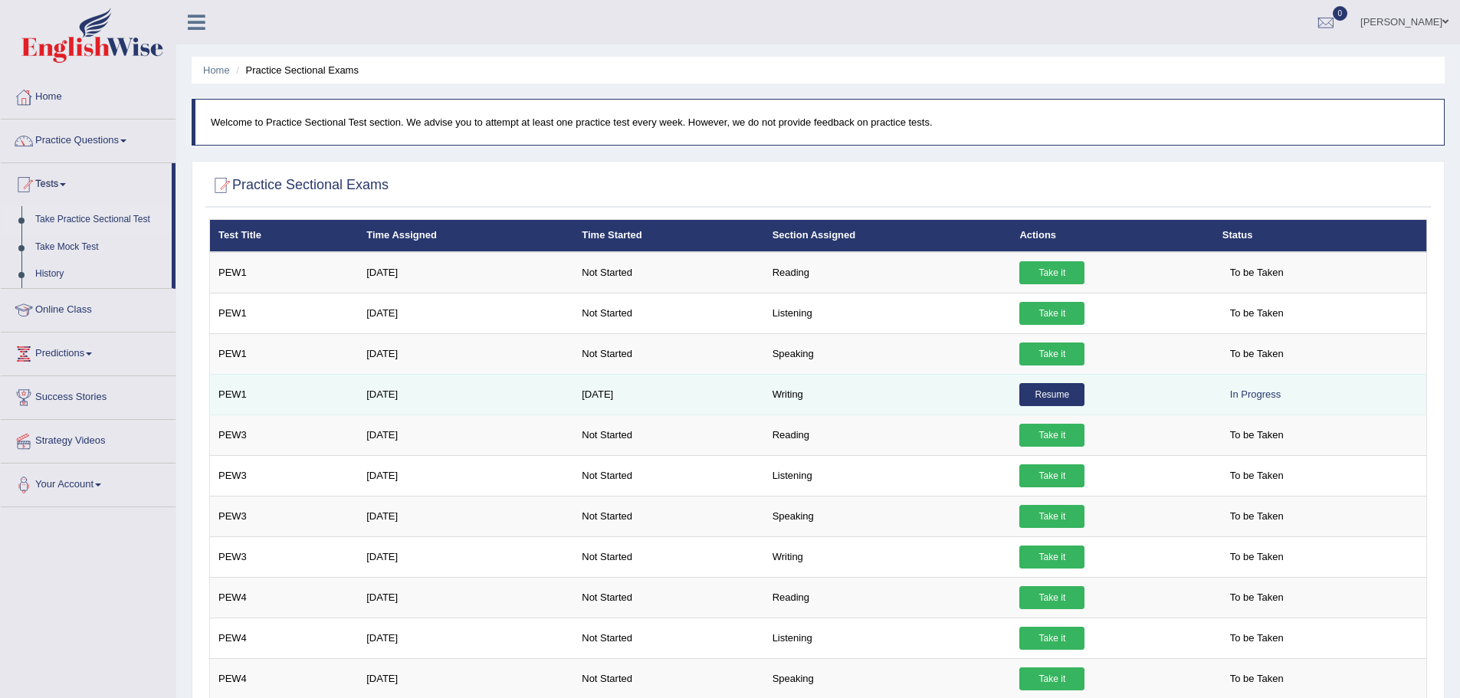
click at [1043, 391] on link "Resume" at bounding box center [1051, 394] width 65 height 23
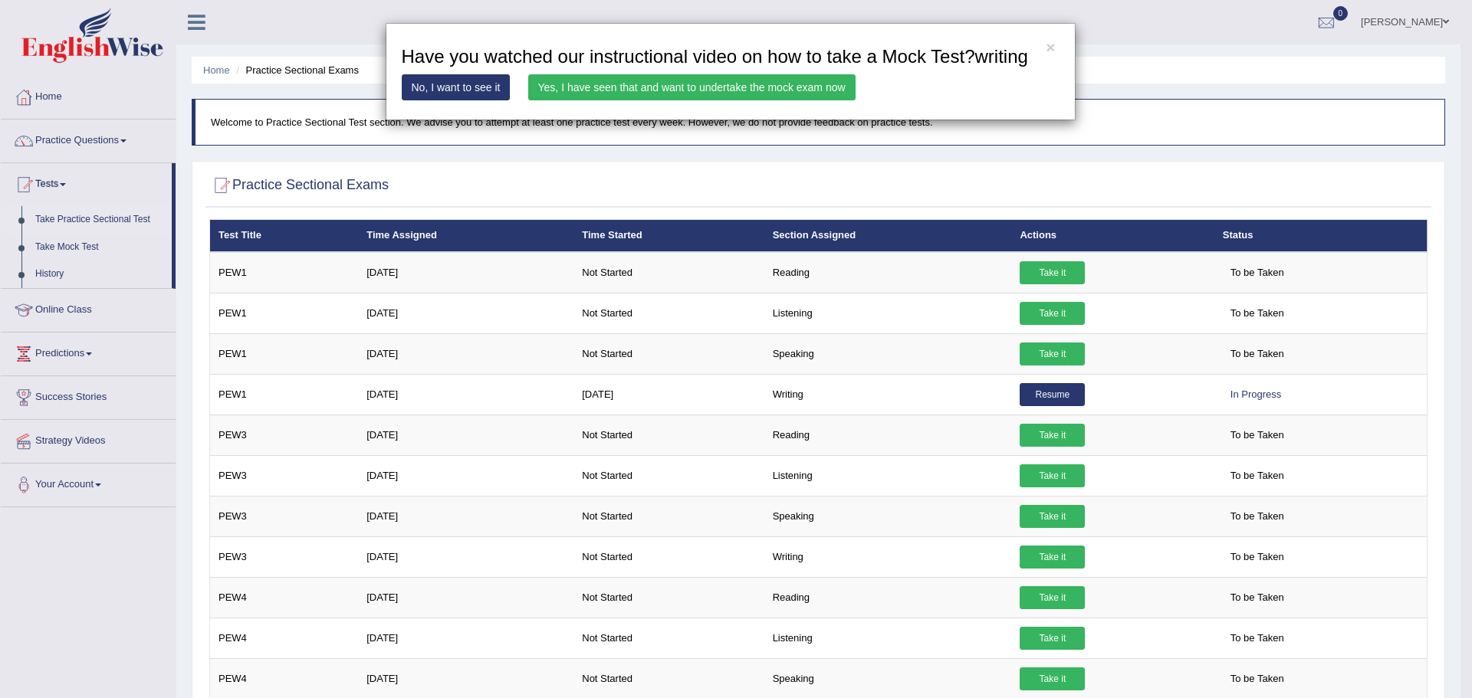
click at [655, 80] on link "Yes, I have seen that and want to undertake the mock exam now" at bounding box center [691, 87] width 327 height 26
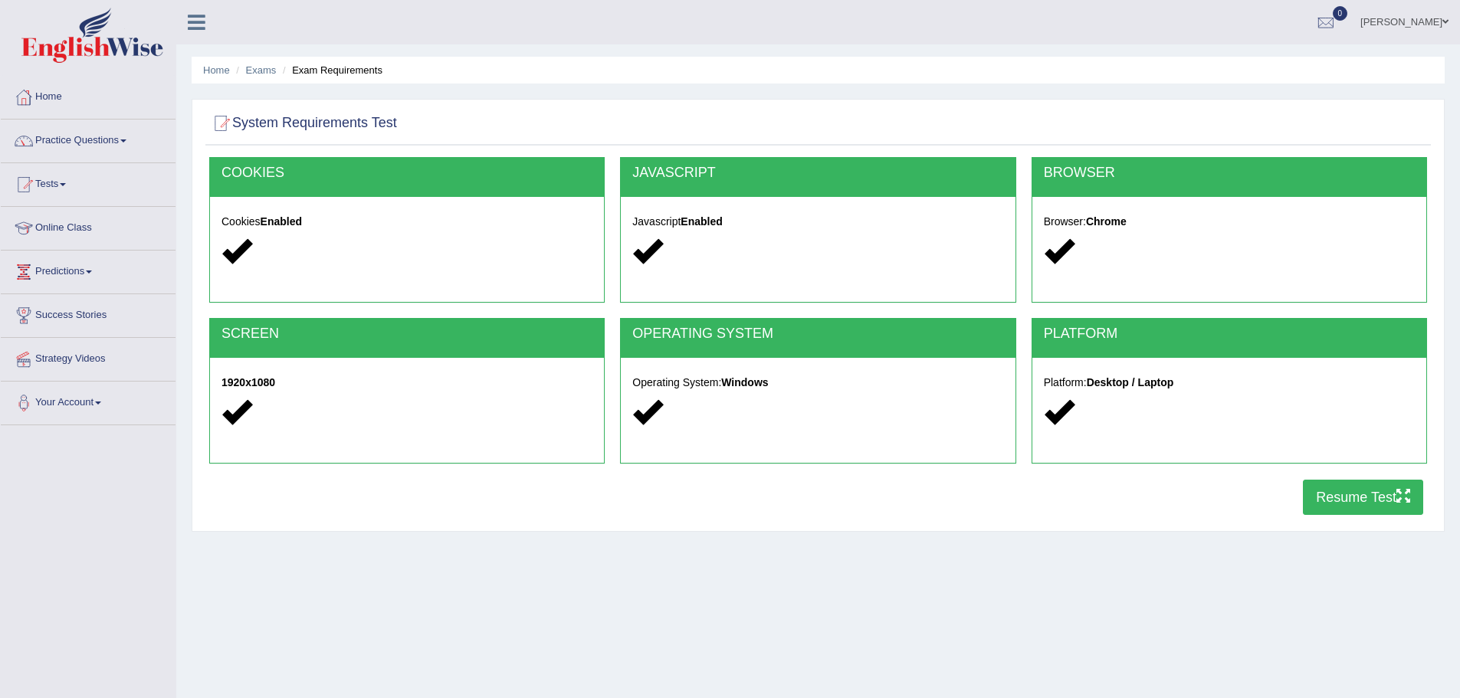
click at [1346, 488] on button "Resume Test" at bounding box center [1363, 497] width 120 height 35
